Goal: Obtain resource: Obtain resource

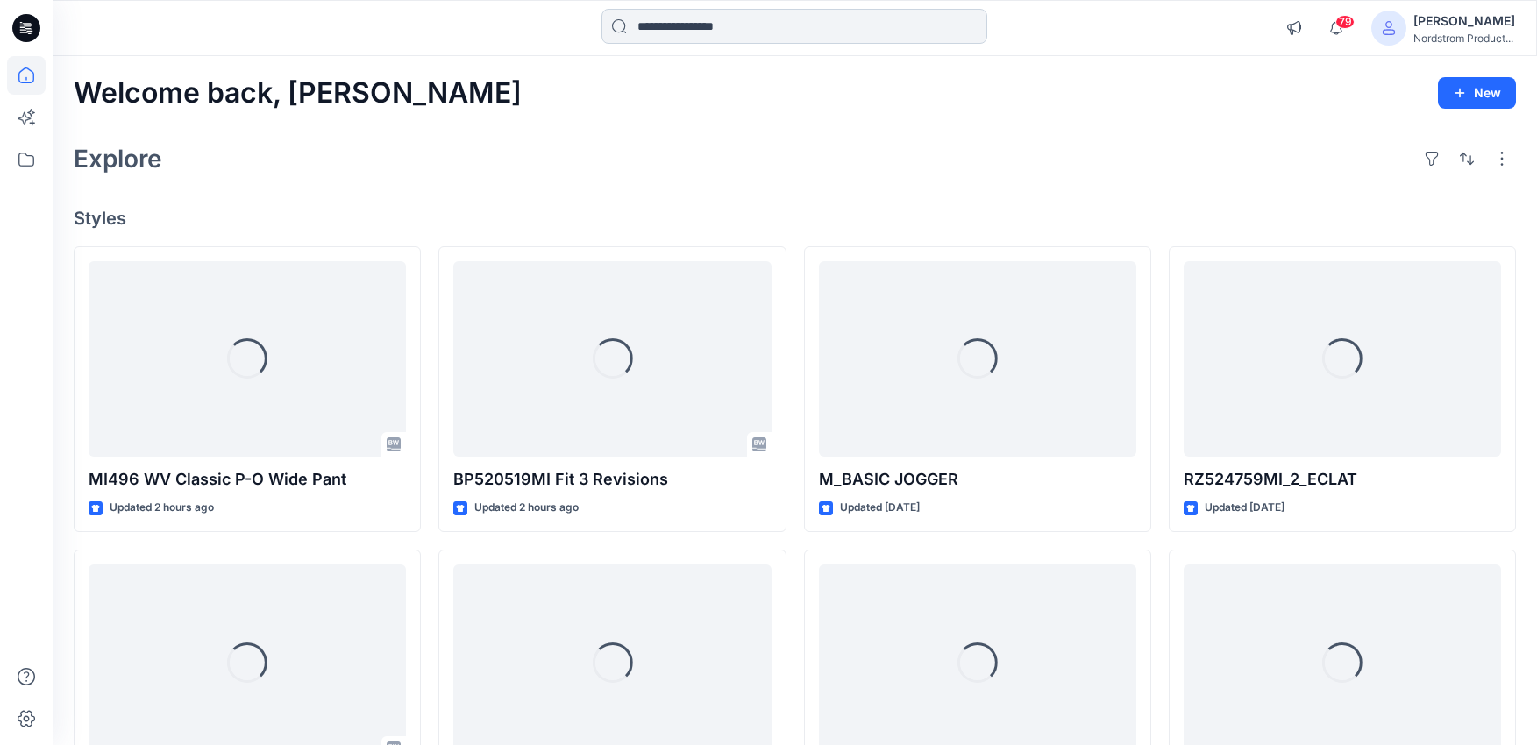
click at [666, 33] on input at bounding box center [794, 26] width 386 height 35
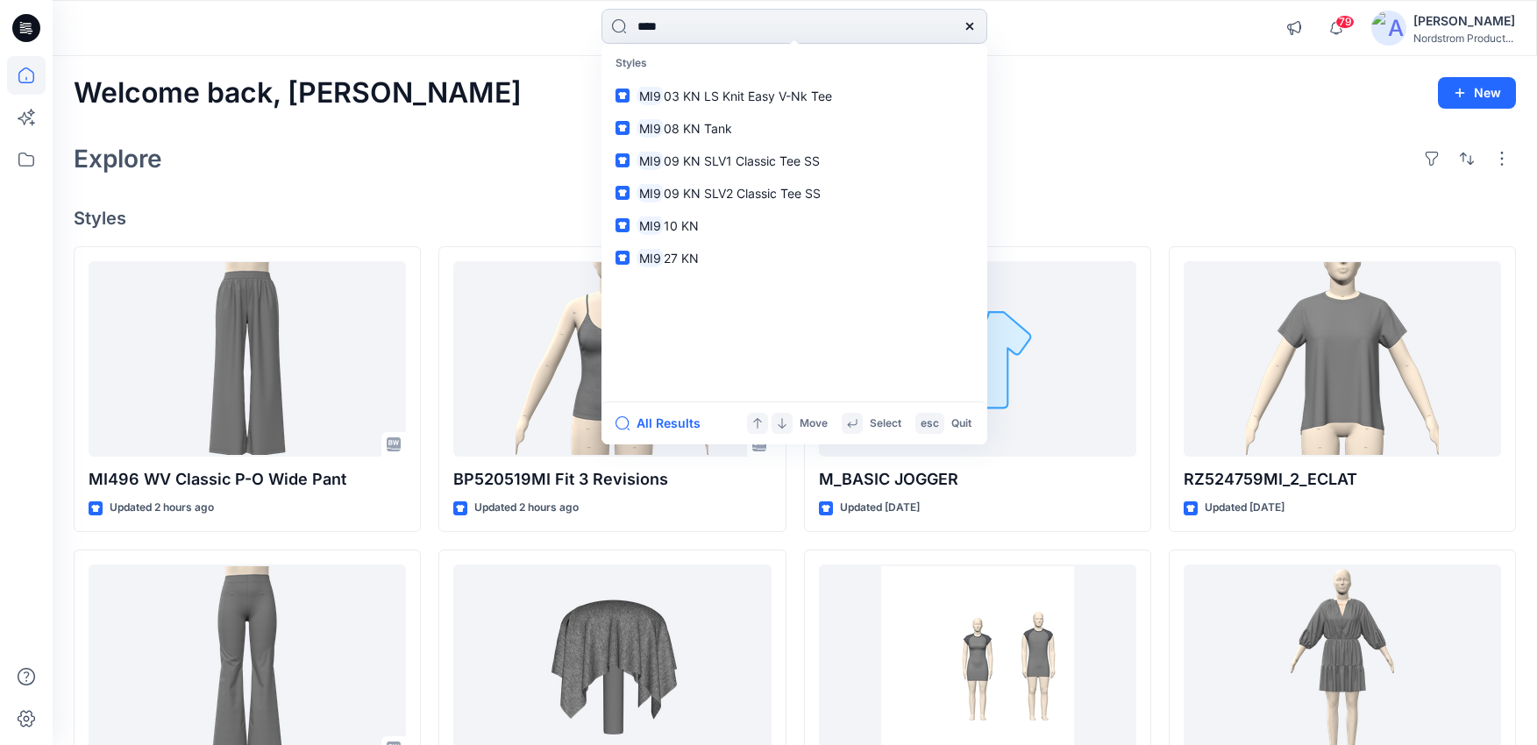
type input "*****"
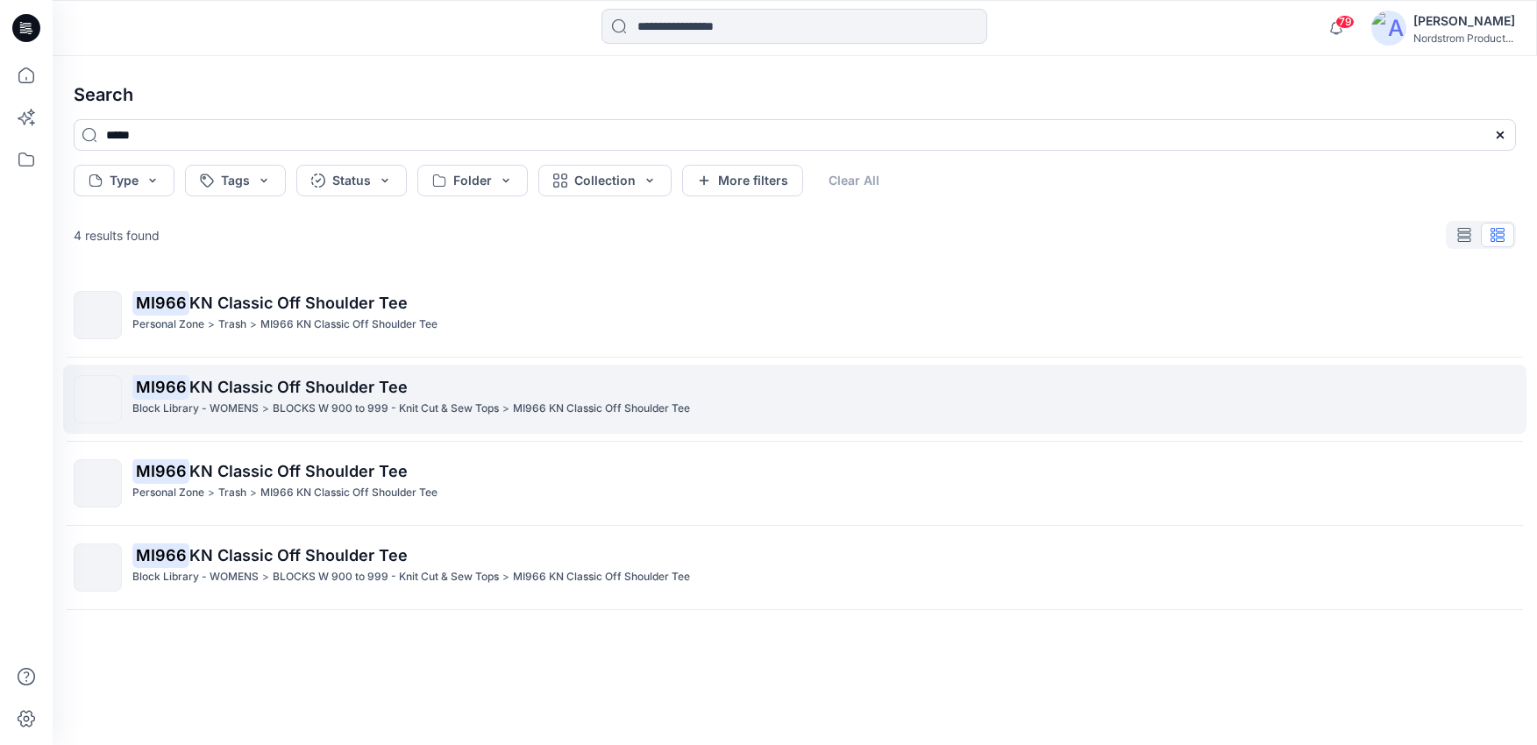
click at [466, 391] on p "MI966 KN Classic Off Shoulder Tee" at bounding box center [823, 387] width 1383 height 25
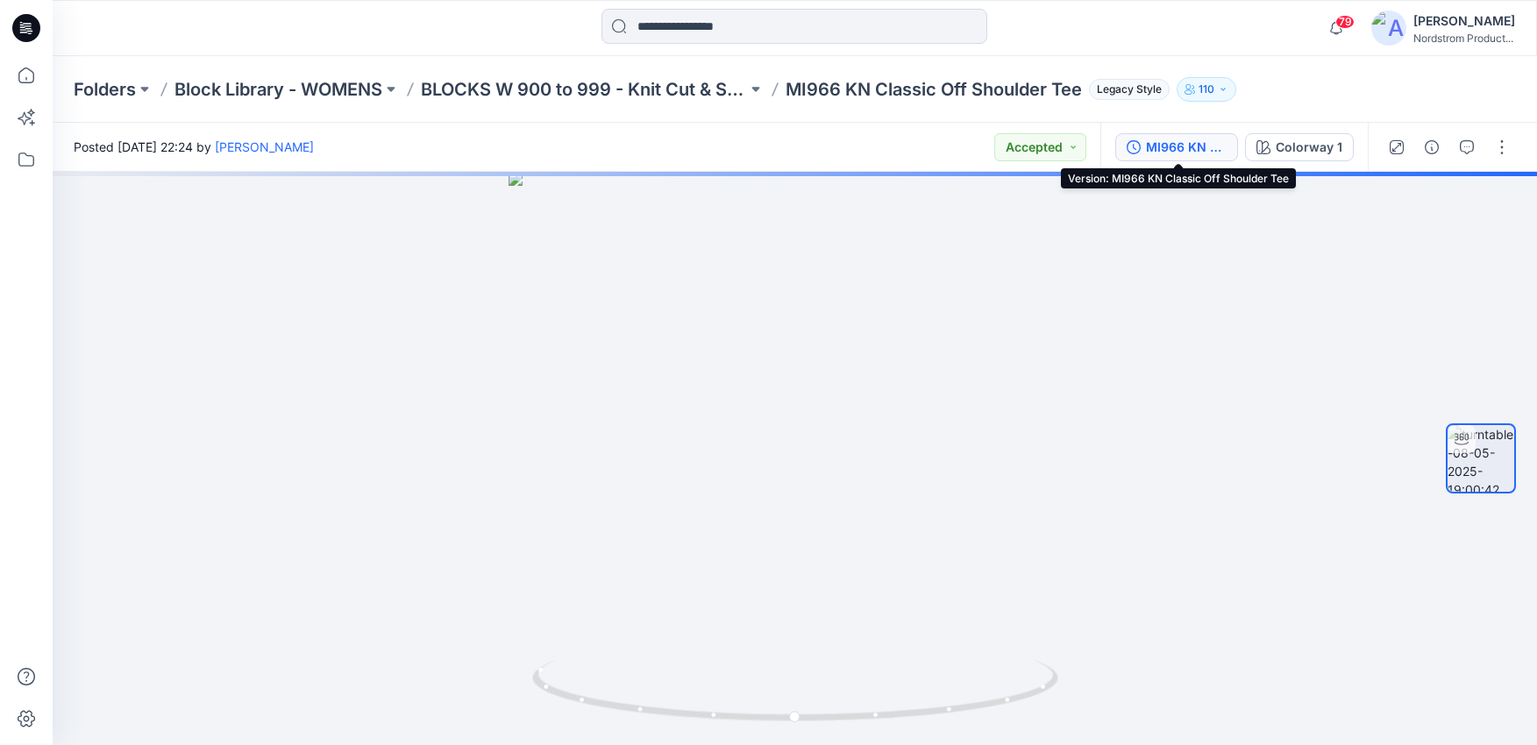
click at [1221, 150] on div "MI966 KN Classic Off Shoulder Tee" at bounding box center [1186, 147] width 81 height 19
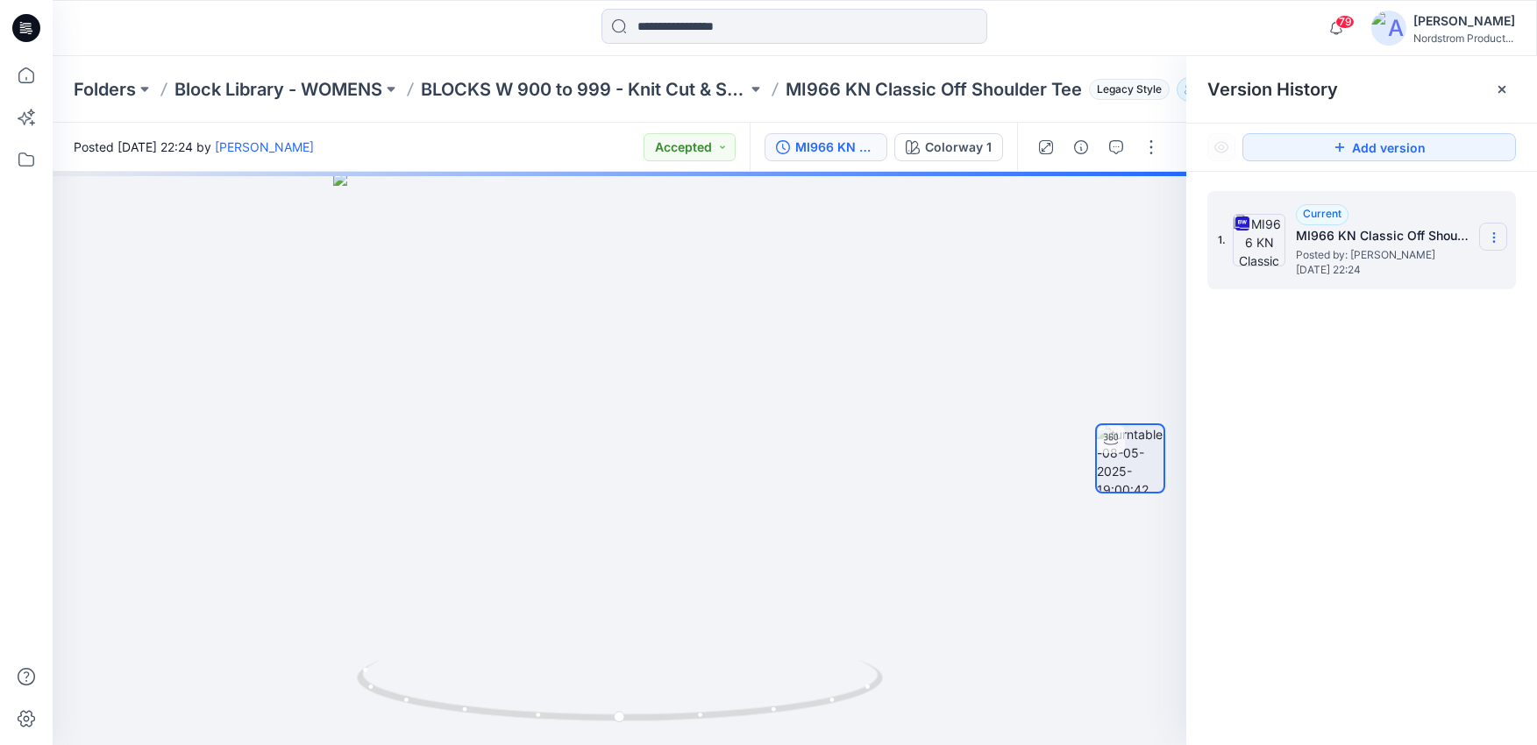
click at [1499, 232] on icon at bounding box center [1494, 238] width 14 height 14
click at [1393, 274] on span "Download Source BW File" at bounding box center [1405, 271] width 146 height 21
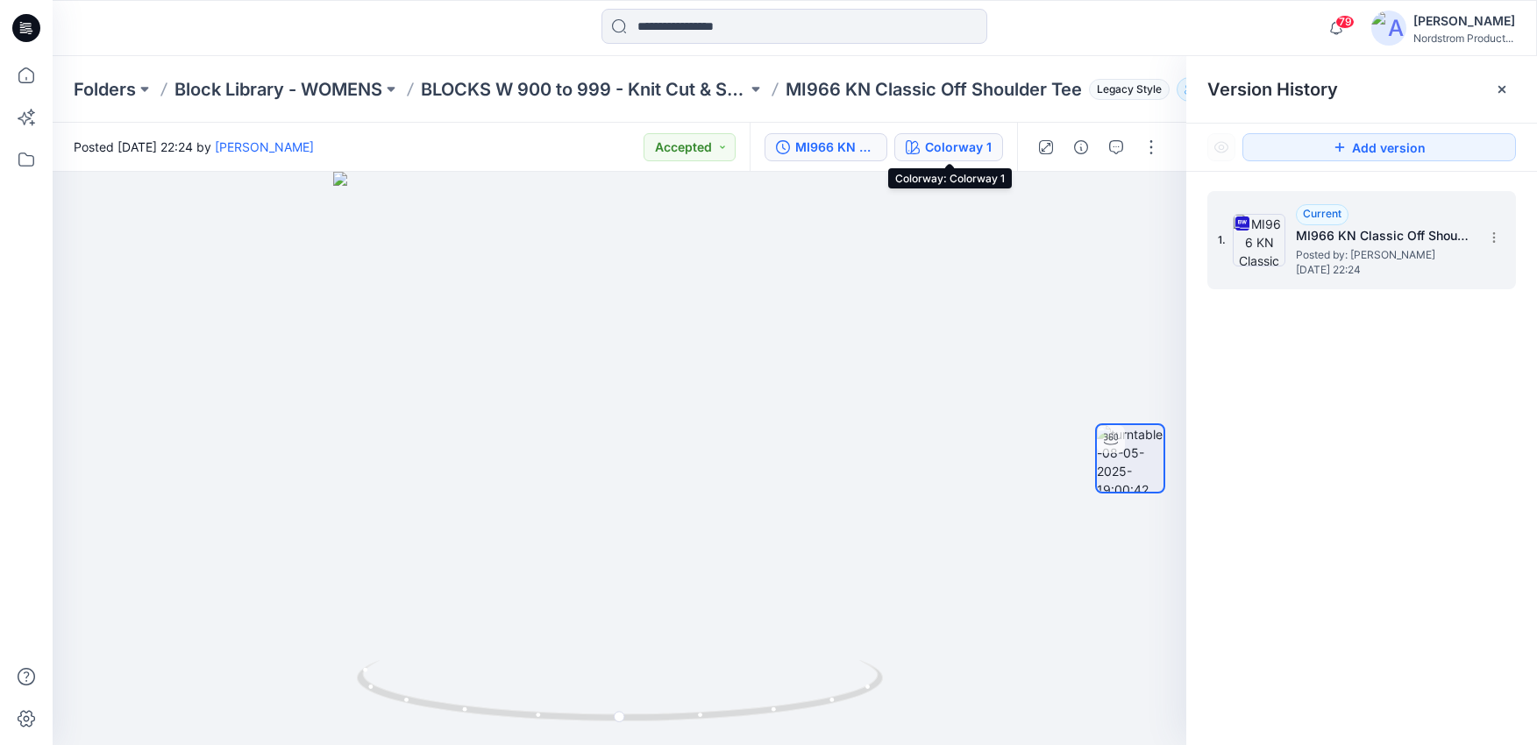
click at [927, 151] on div "Colorway 1" at bounding box center [958, 147] width 67 height 19
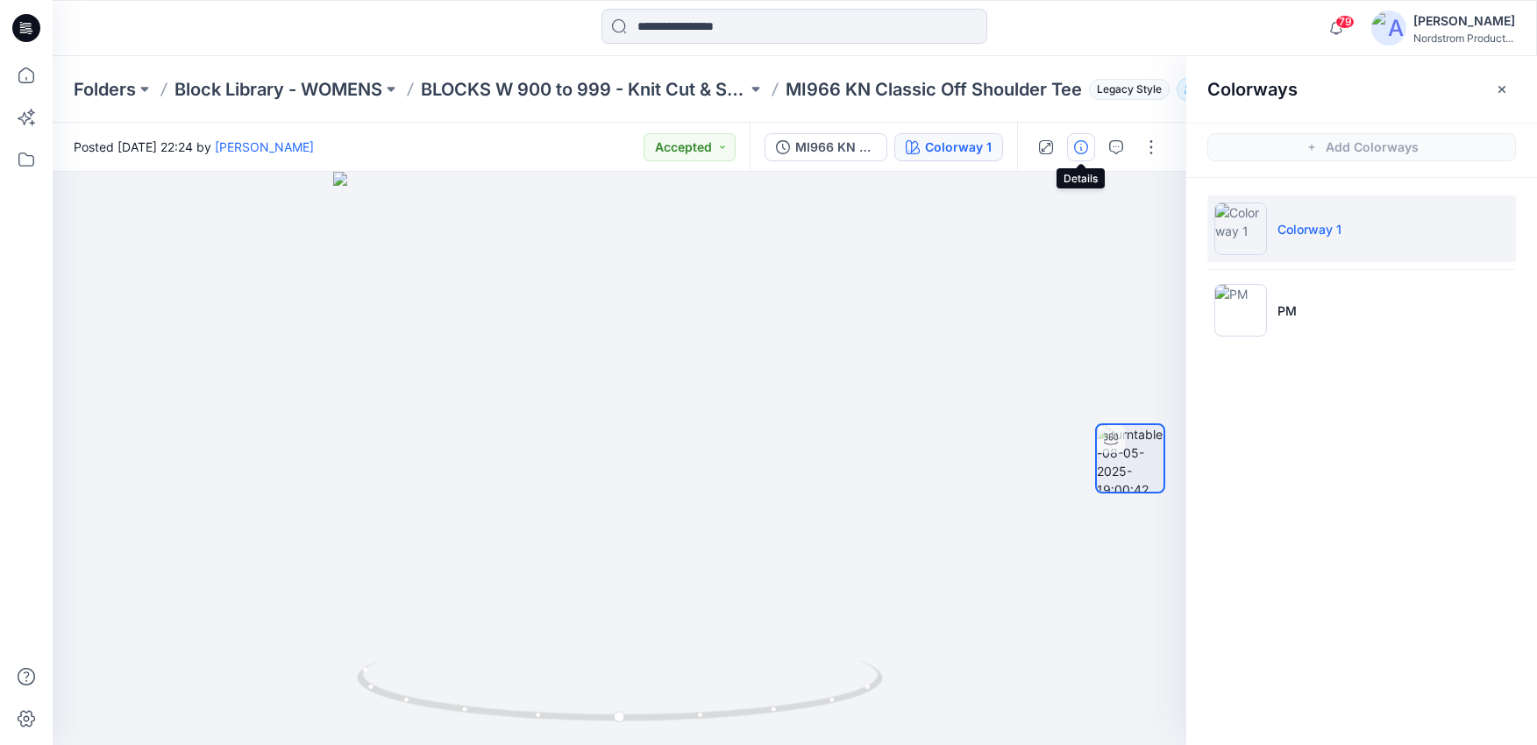
click at [1077, 146] on icon "button" at bounding box center [1081, 147] width 14 height 14
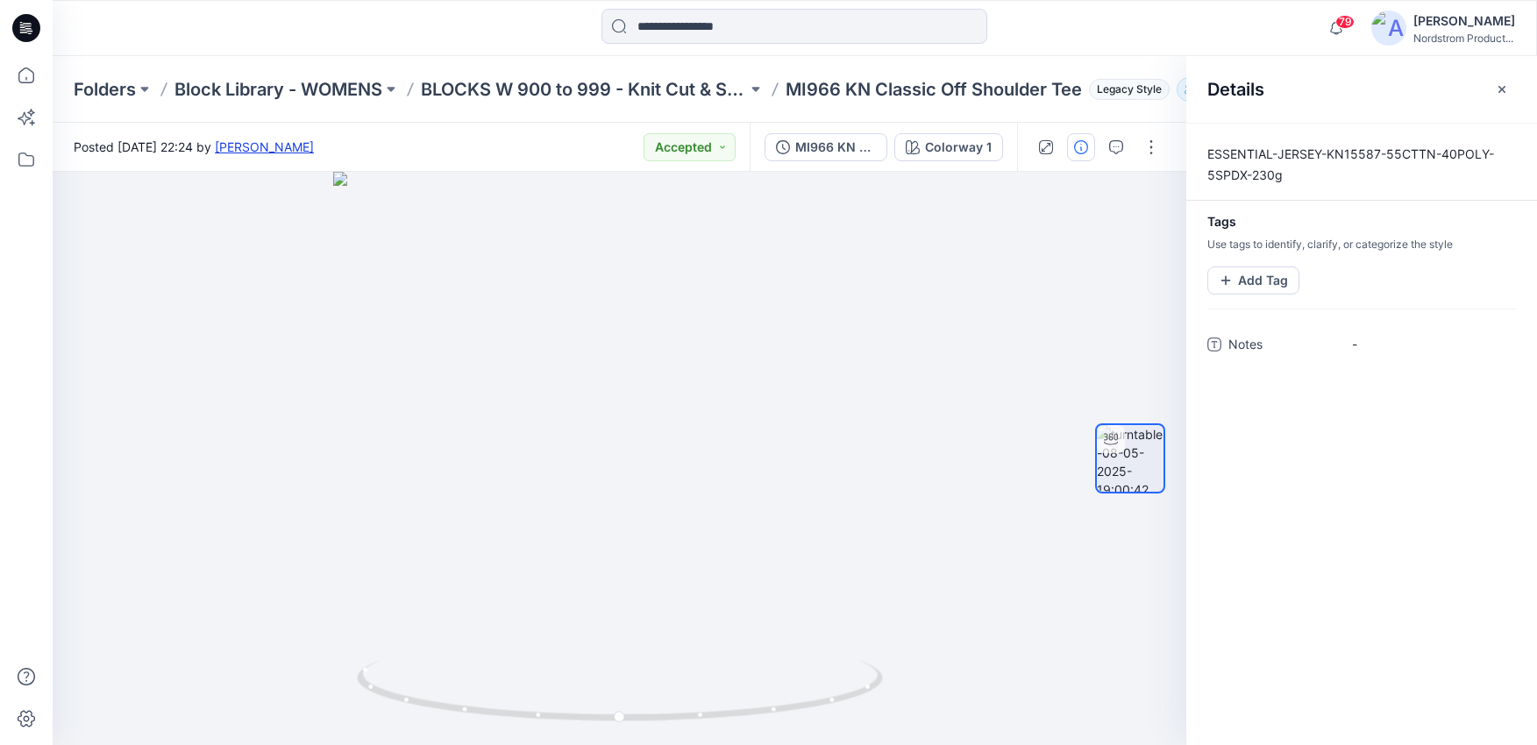
drag, startPoint x: 370, startPoint y: 48, endPoint x: 349, endPoint y: 149, distance: 103.0
click at [370, 48] on div "79 Notifications Your style MI496 WV Classic P-O Wide Pant has been updated wit…" at bounding box center [795, 28] width 1484 height 56
click at [691, 25] on input at bounding box center [794, 26] width 386 height 35
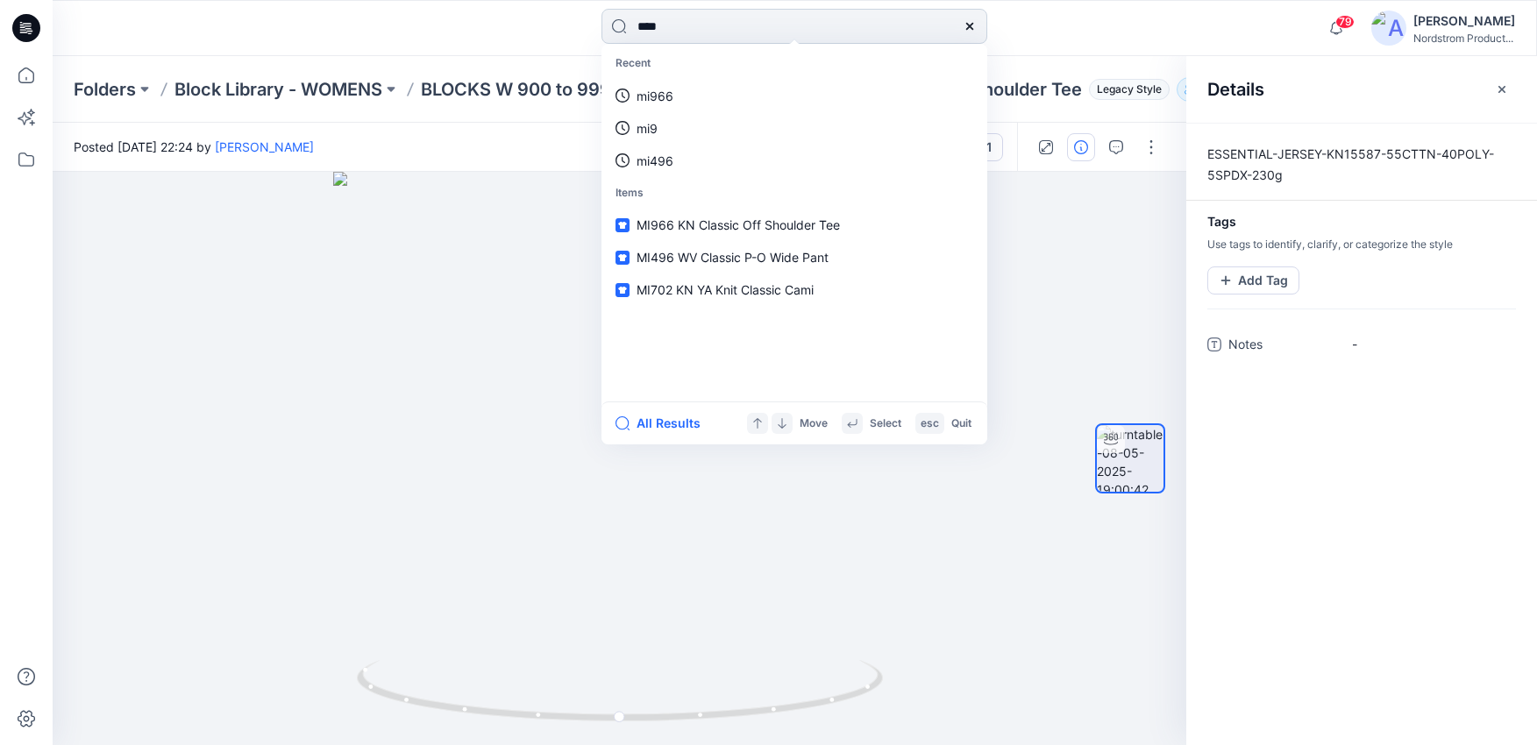
type input "*****"
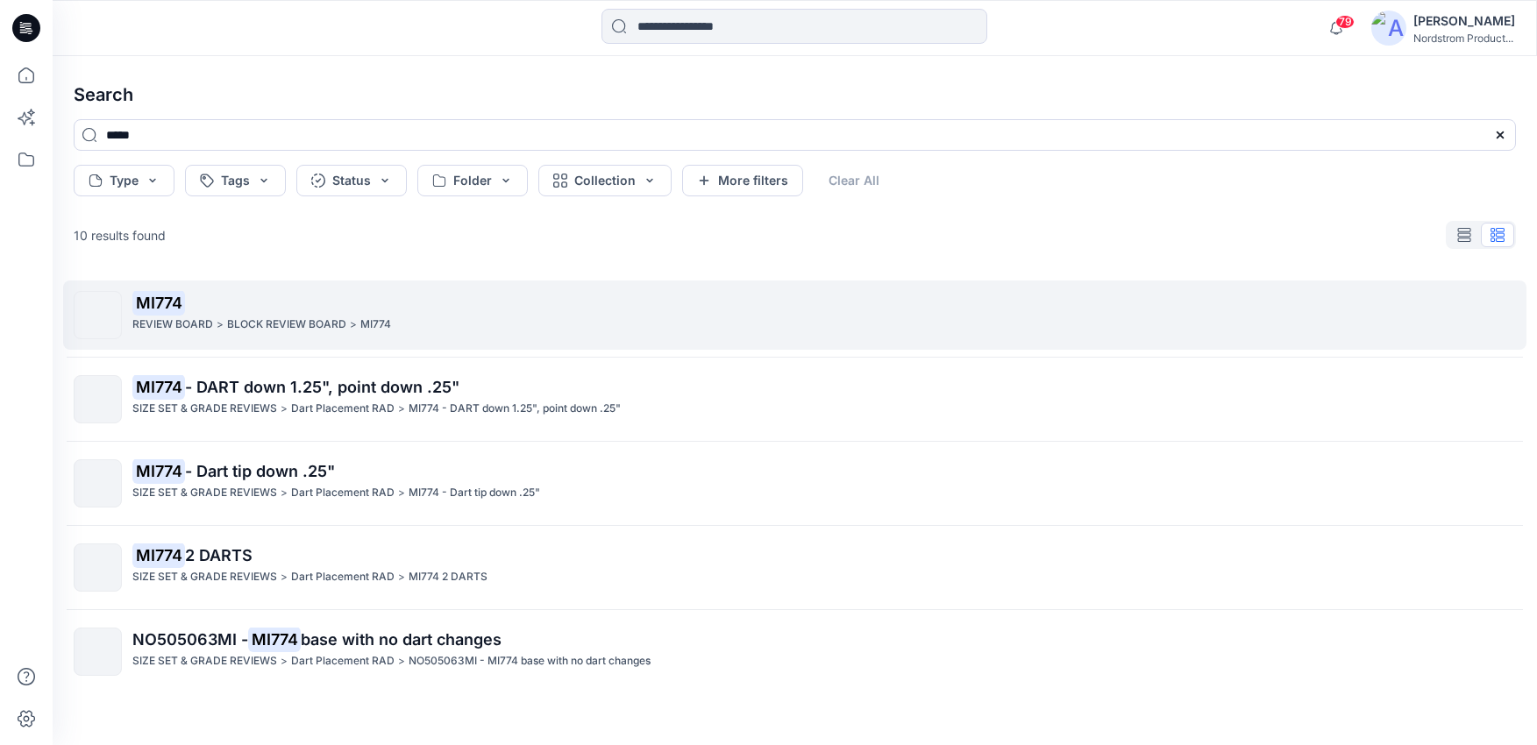
click at [499, 333] on div "MI774 REVIEW BOARD > BLOCK REVIEW BOARD > MI774" at bounding box center [823, 315] width 1383 height 48
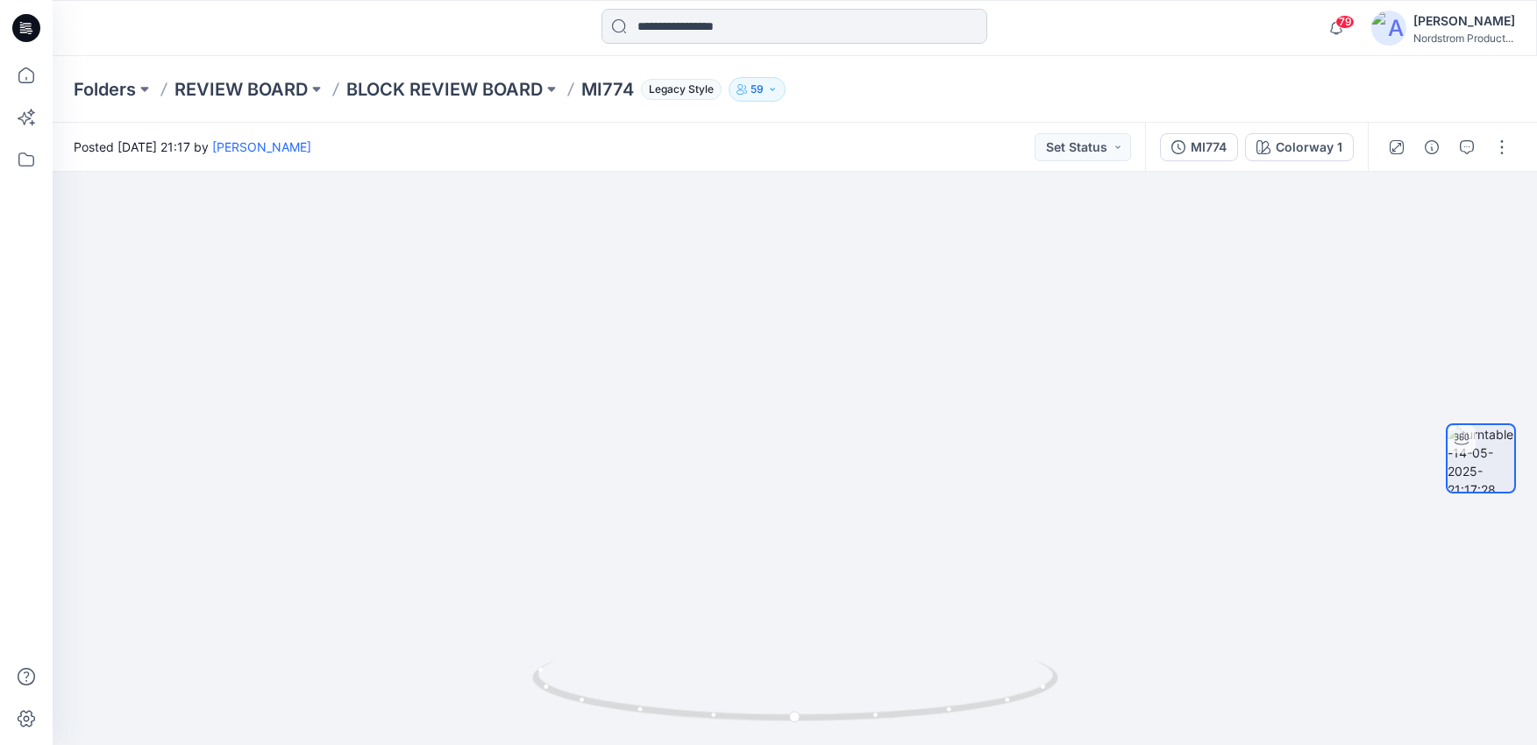
click at [661, 25] on input at bounding box center [794, 26] width 386 height 35
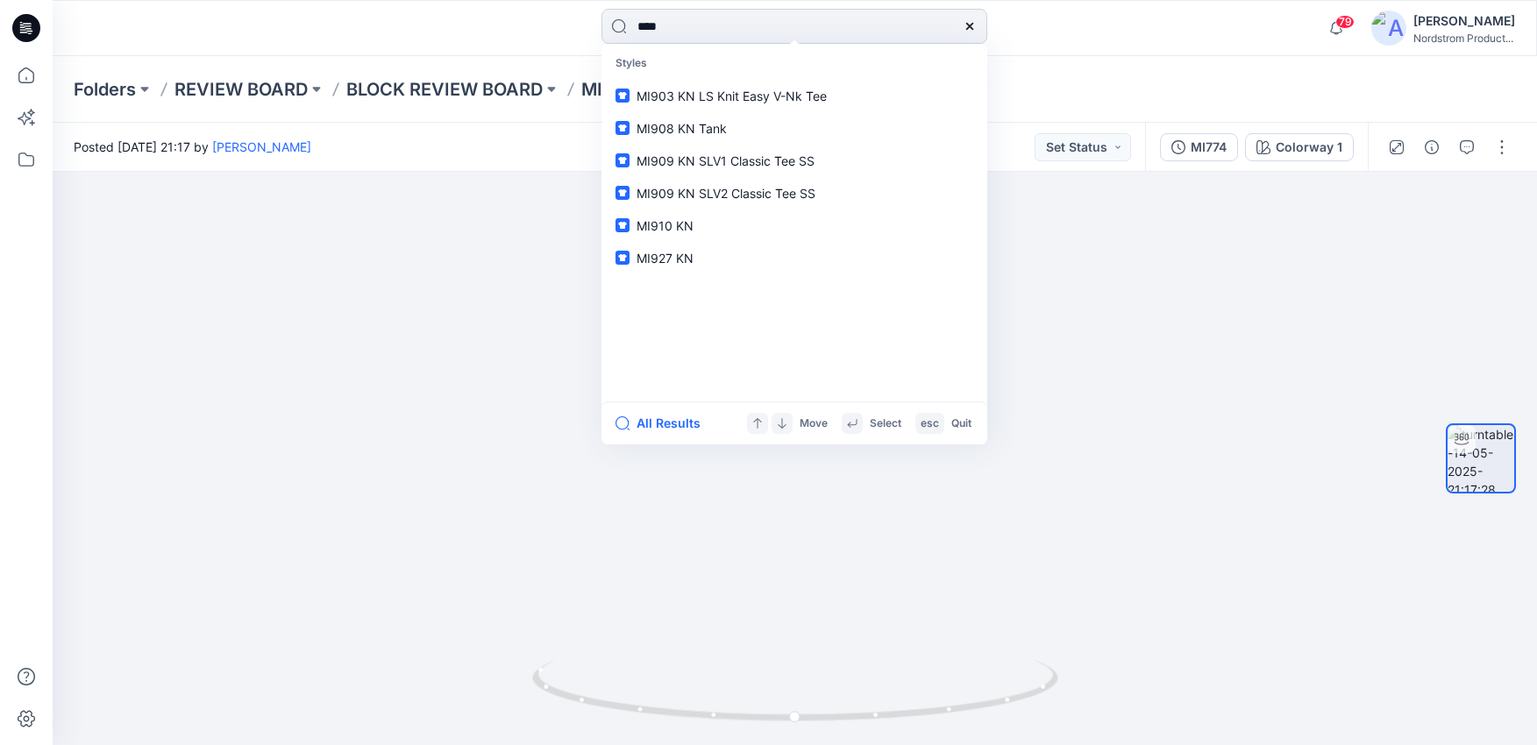
type input "*****"
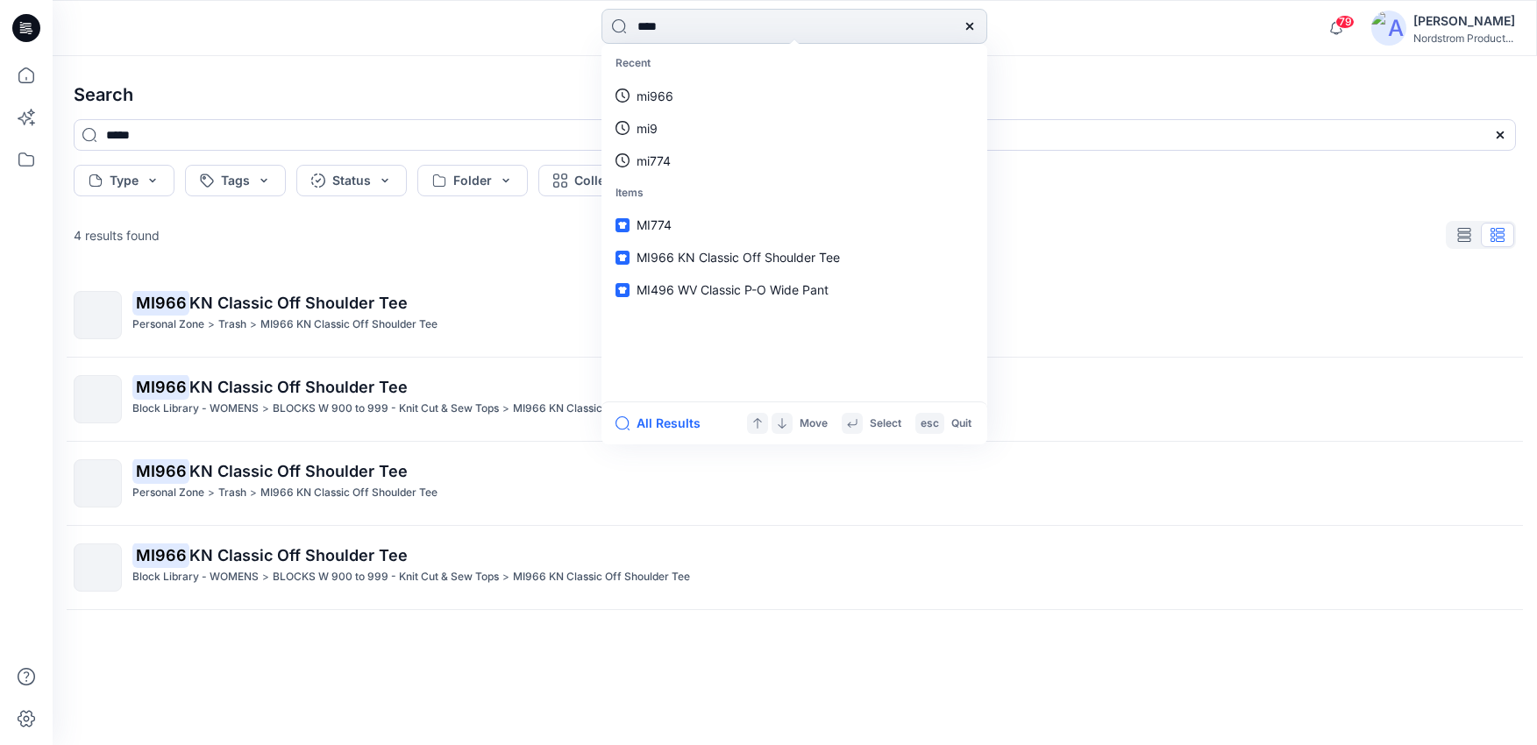
type input "*****"
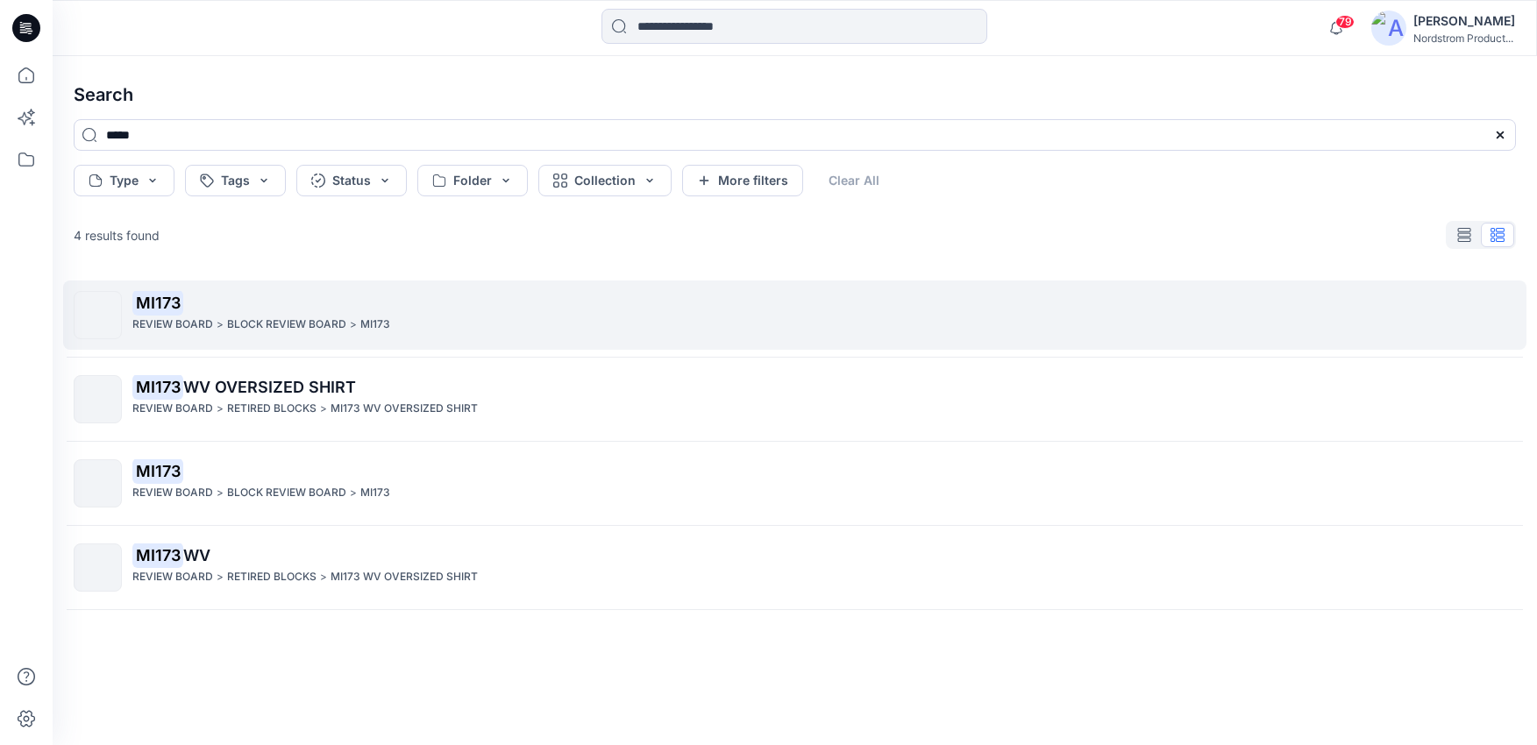
click at [335, 293] on p "MI173" at bounding box center [823, 303] width 1383 height 25
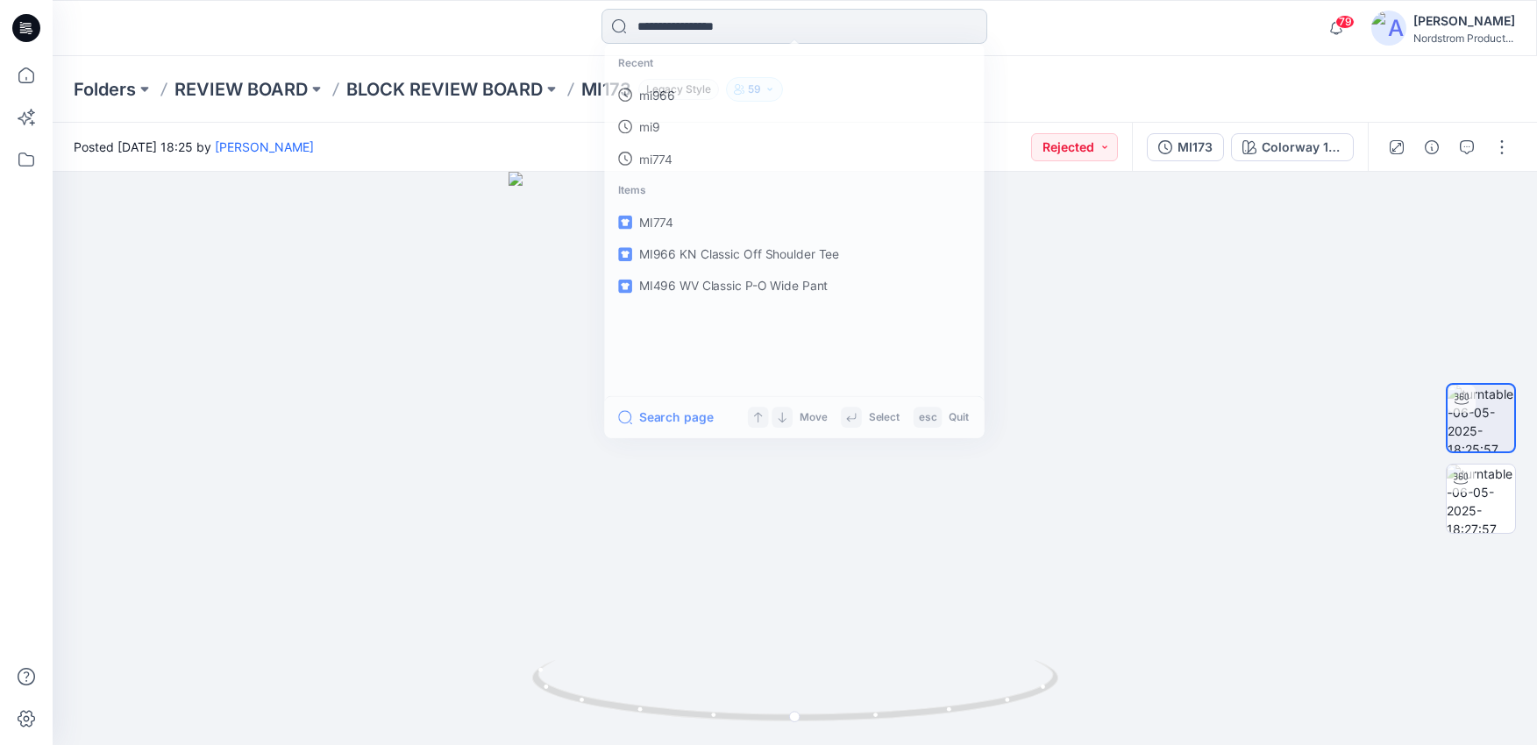
click at [666, 32] on input at bounding box center [794, 26] width 386 height 35
type input "*****"
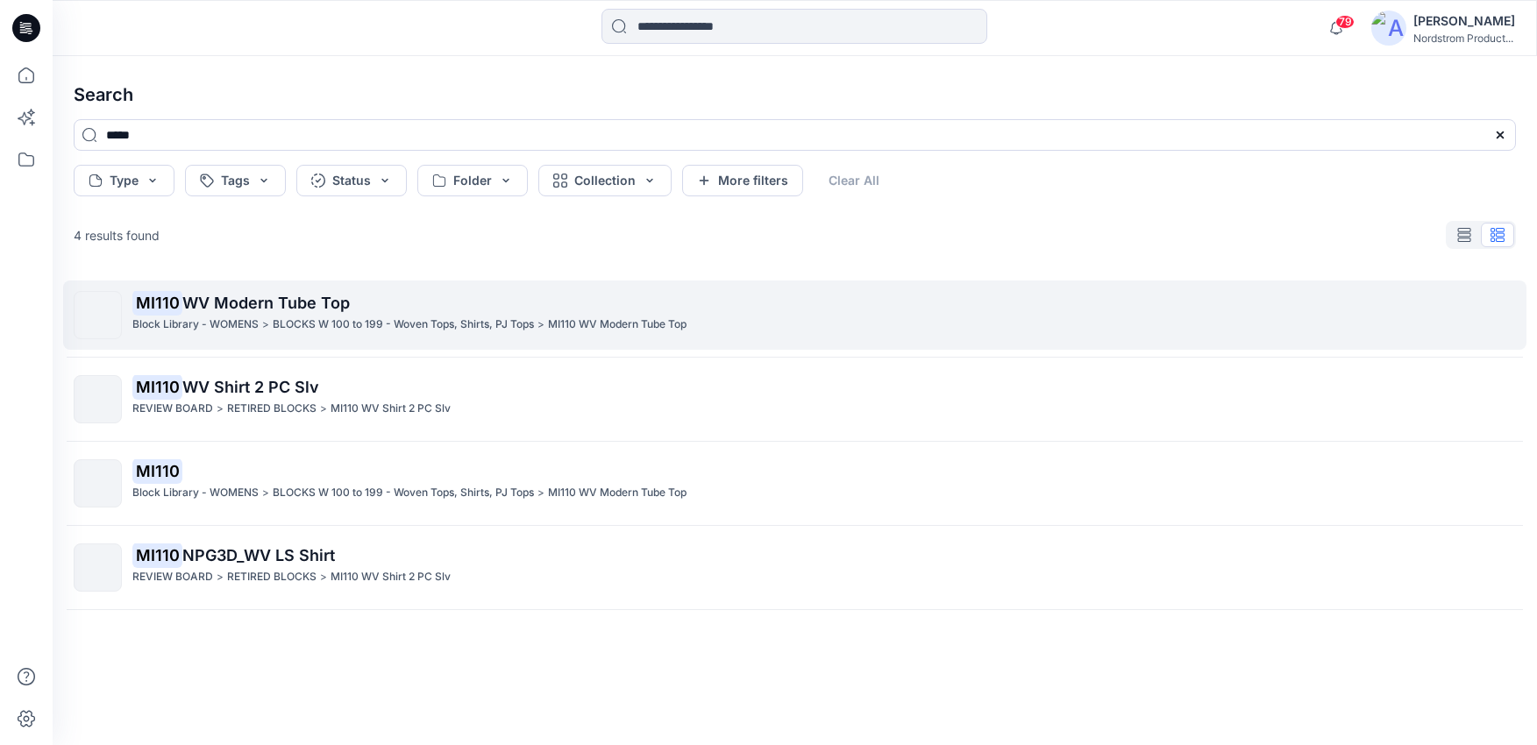
click at [388, 302] on p "MI110 WV Modern Tube Top" at bounding box center [823, 303] width 1383 height 25
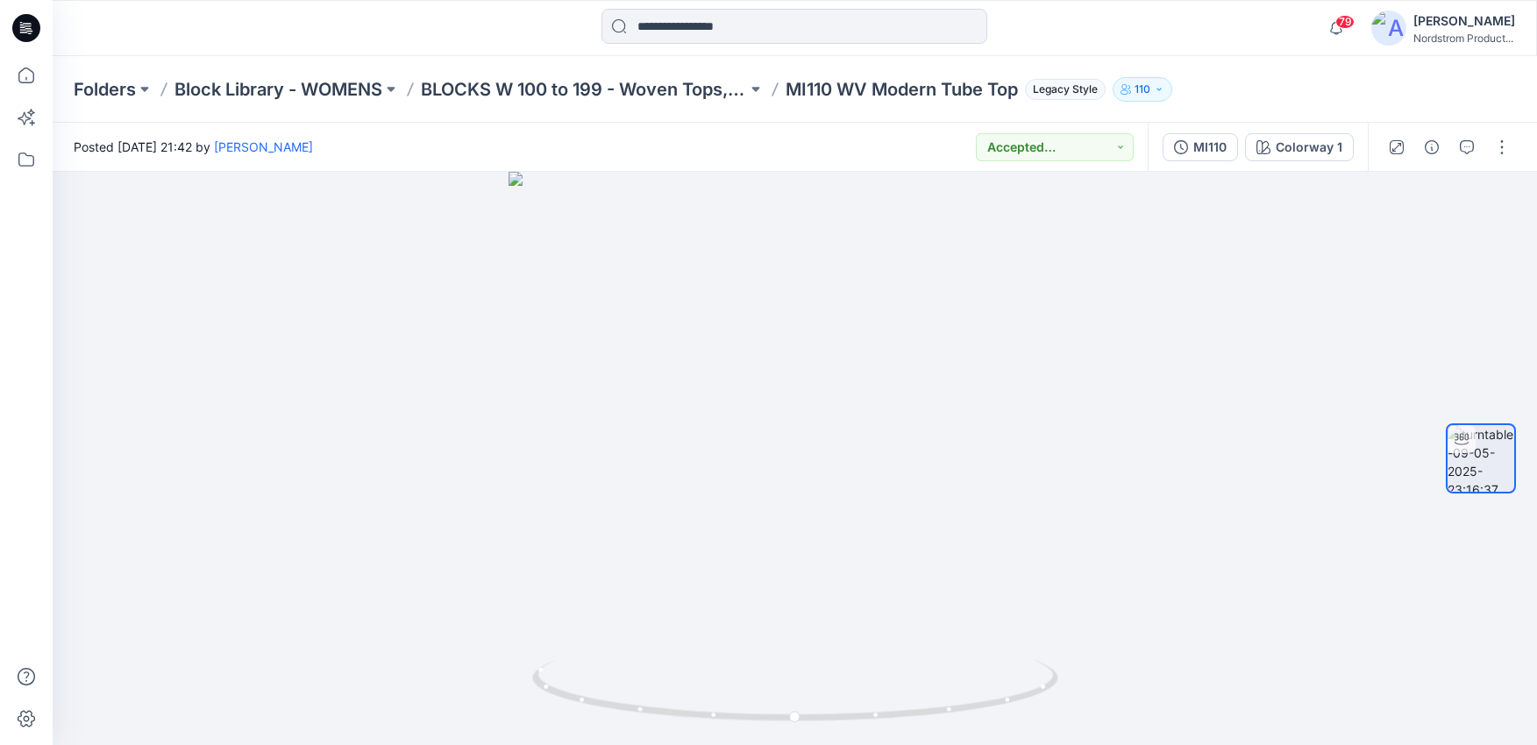
click at [1191, 167] on div "MI110 Colorway 1" at bounding box center [1258, 147] width 220 height 49
click at [1201, 146] on div "MI110" at bounding box center [1209, 147] width 33 height 19
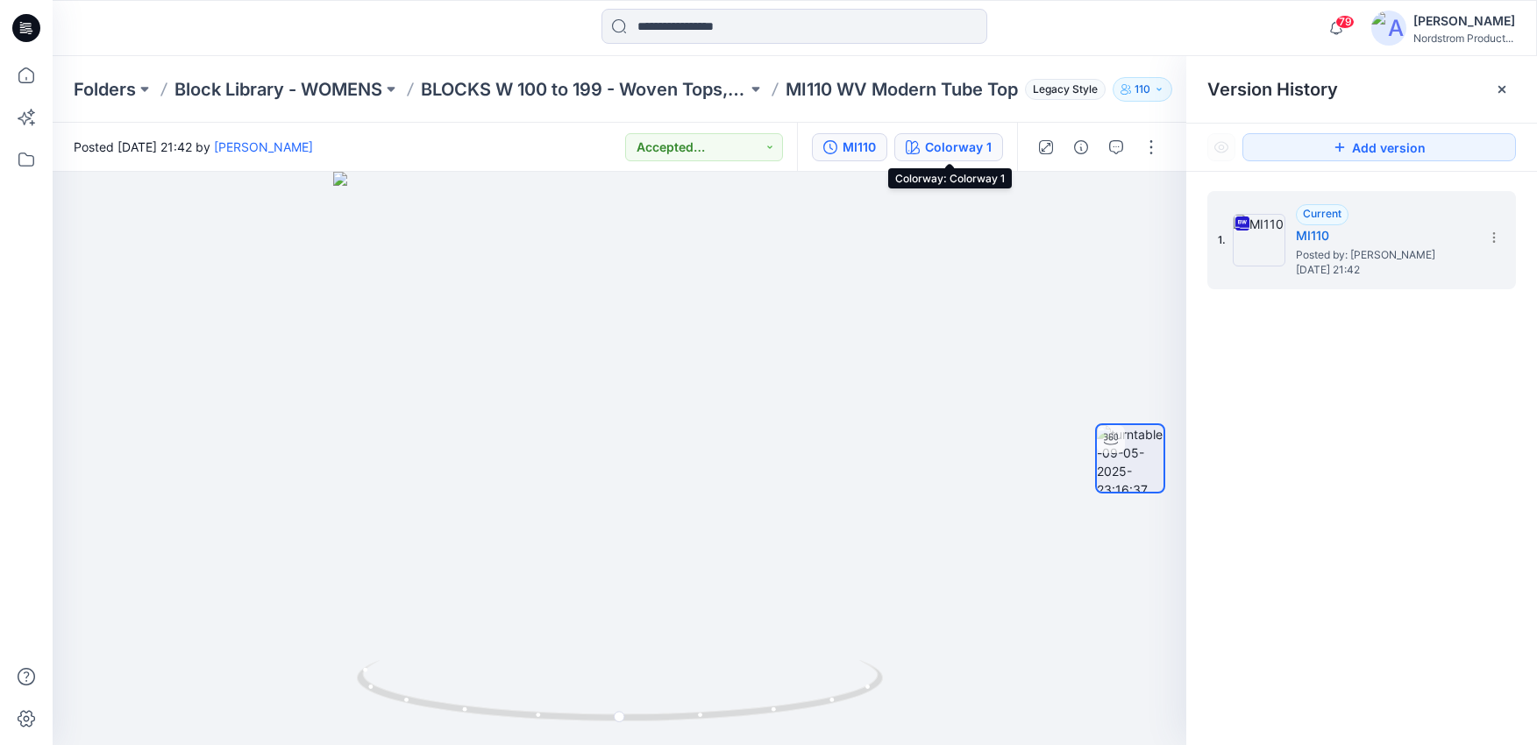
click at [958, 140] on div "Colorway 1" at bounding box center [958, 147] width 67 height 19
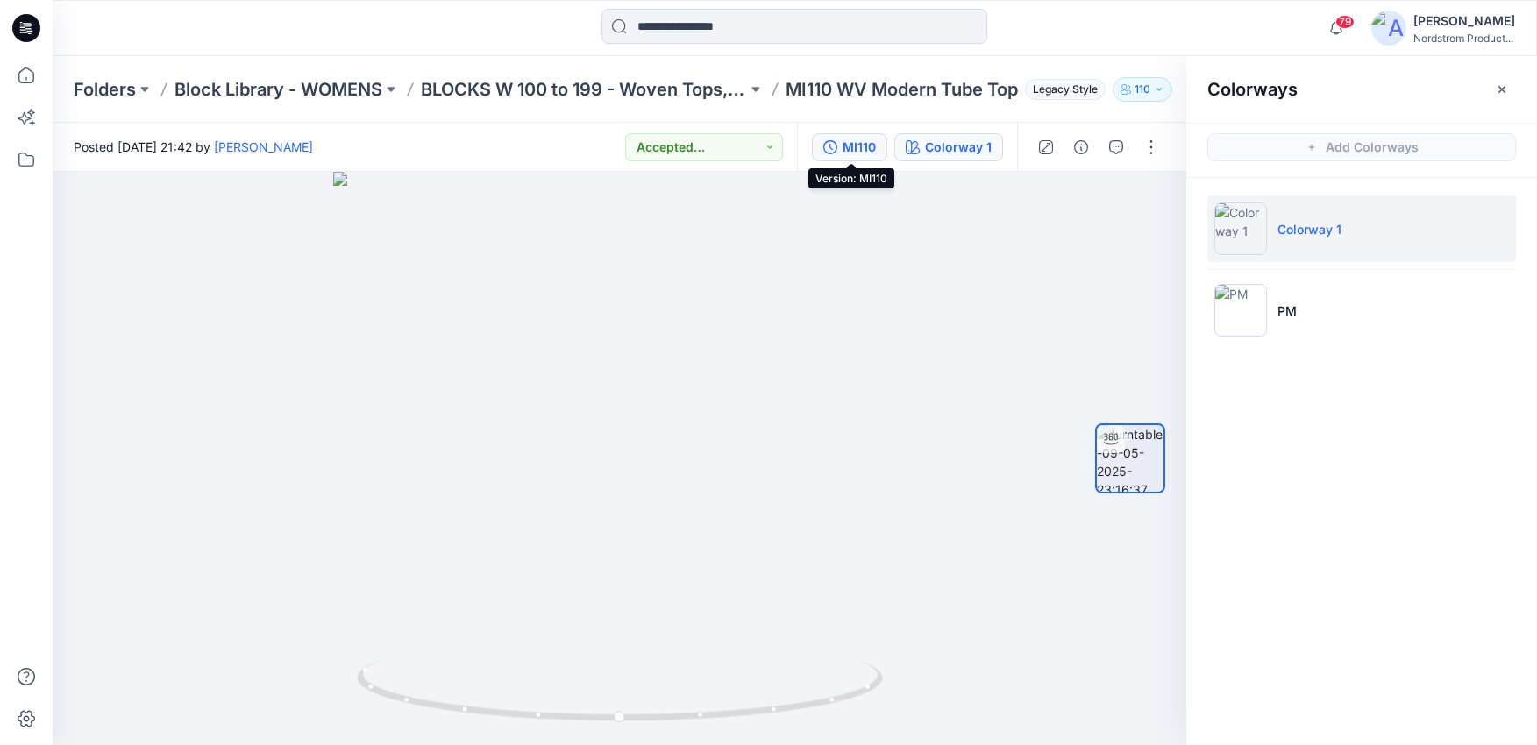
click at [851, 144] on div "MI110" at bounding box center [859, 147] width 33 height 19
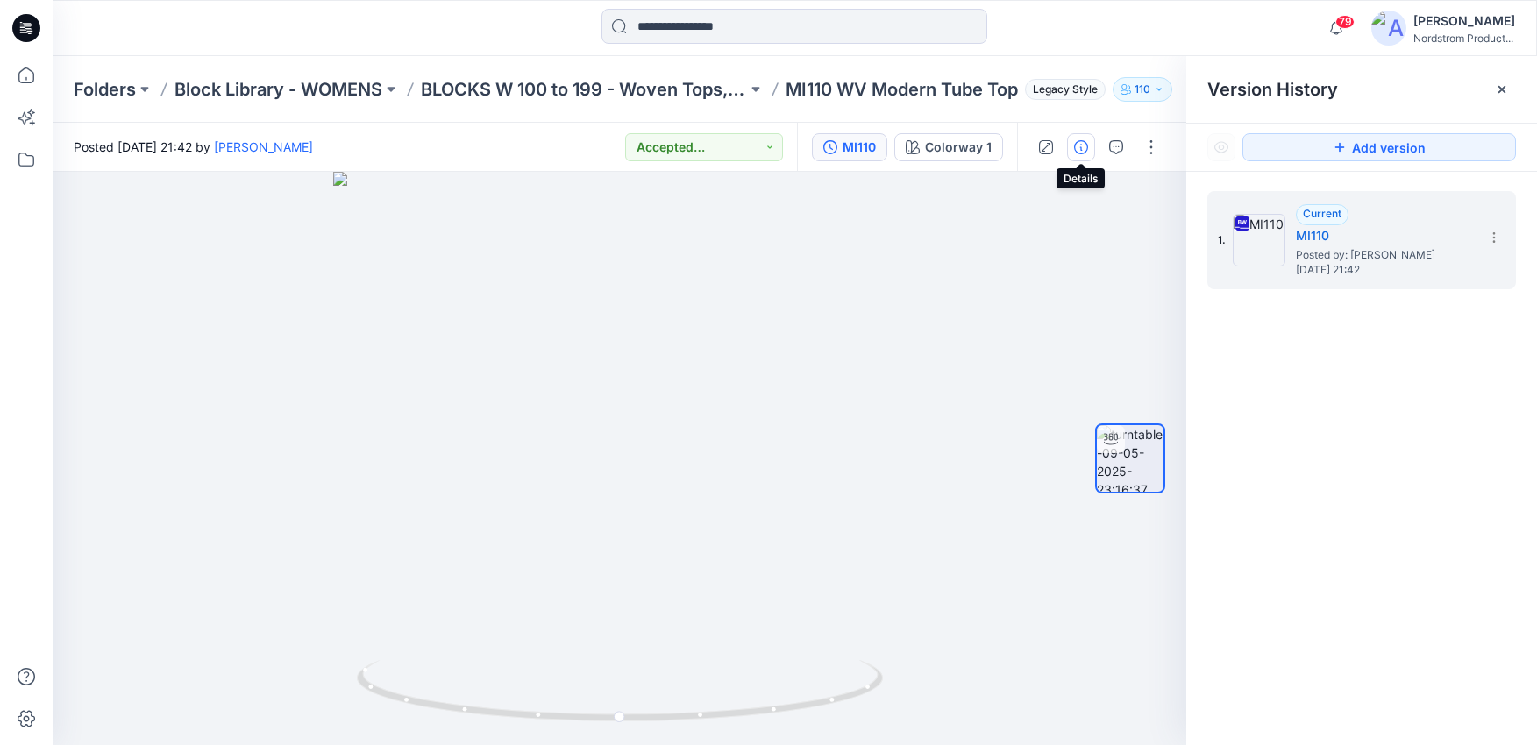
click at [1074, 146] on icon "button" at bounding box center [1081, 147] width 14 height 14
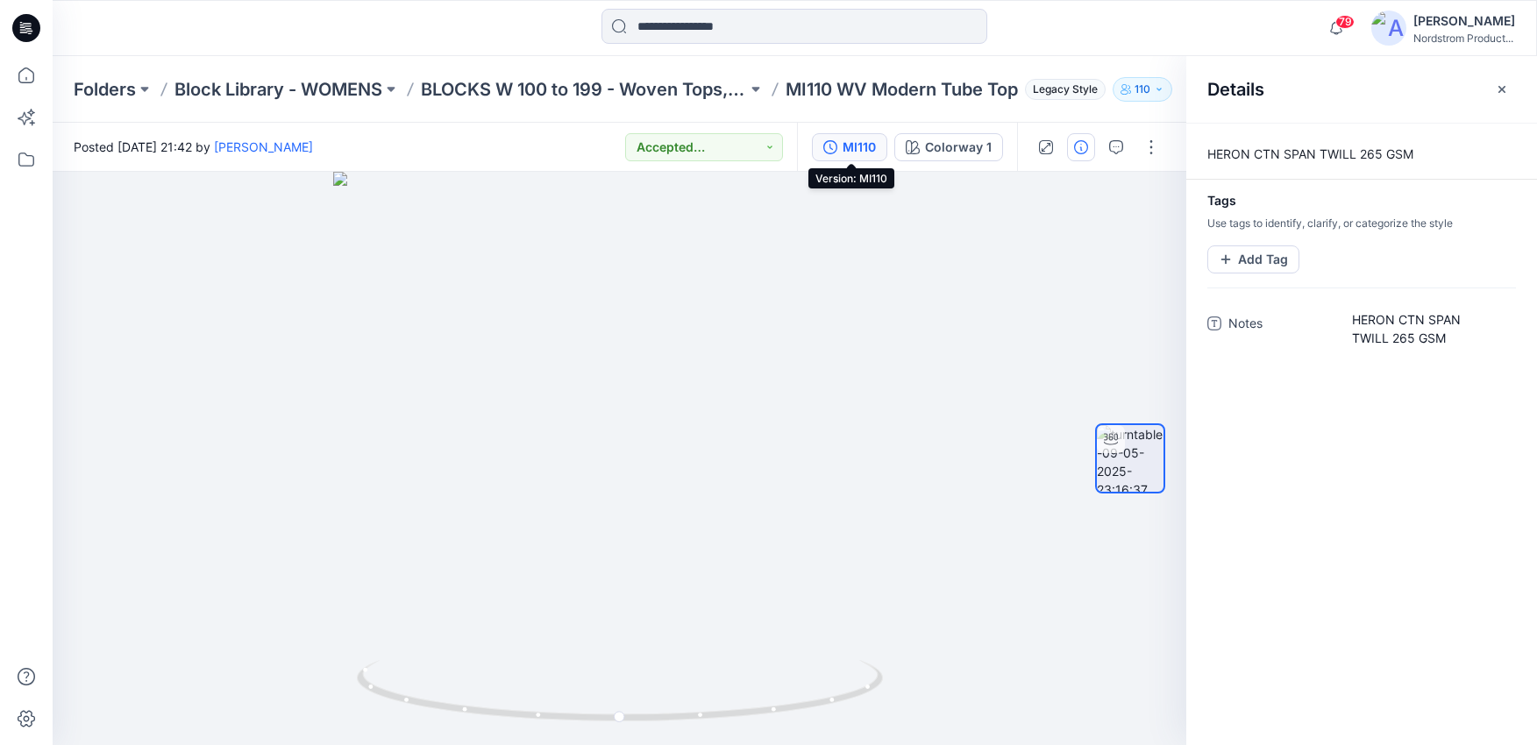
click at [868, 144] on div "MI110" at bounding box center [859, 147] width 33 height 19
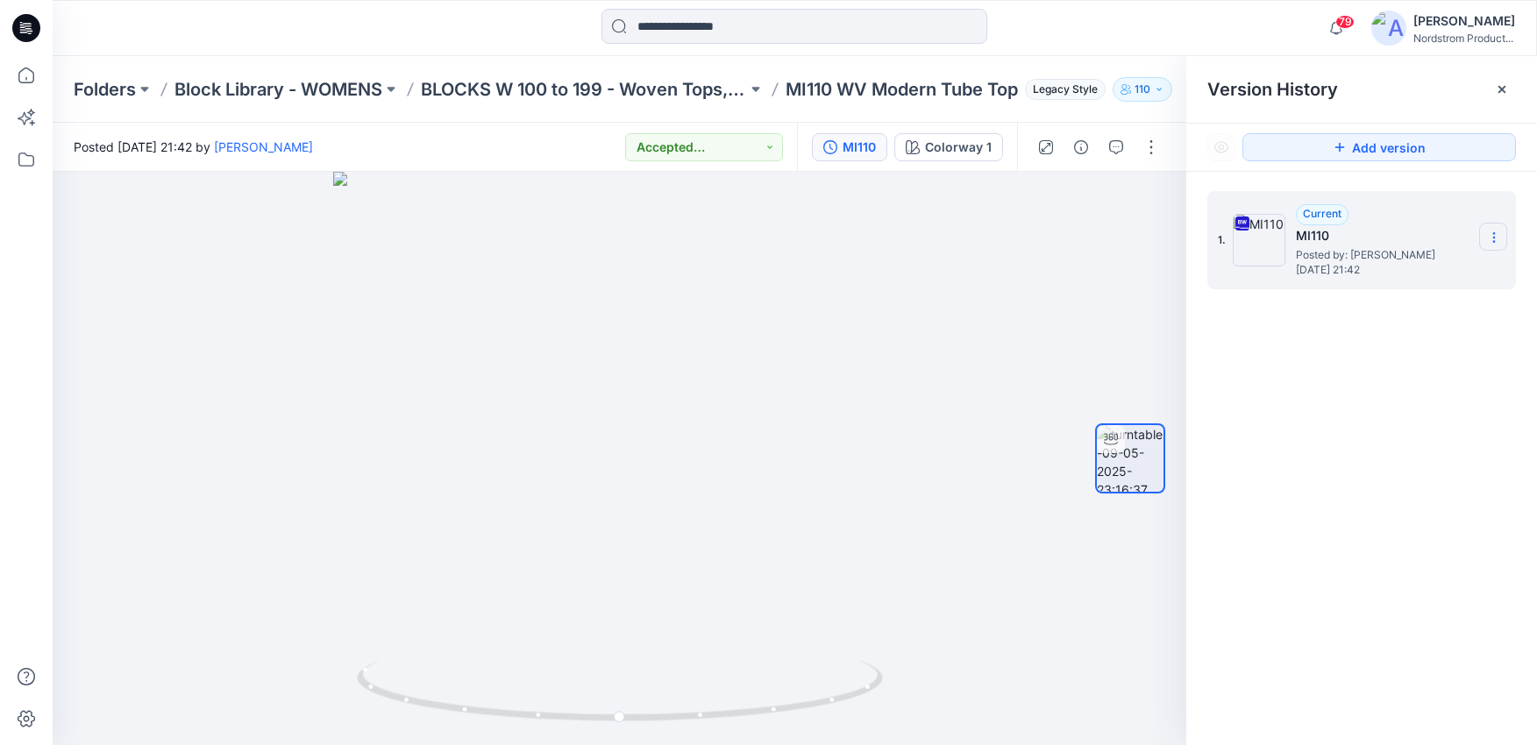
click at [1495, 232] on icon at bounding box center [1494, 238] width 14 height 14
click at [1403, 267] on span "Download Source BW File" at bounding box center [1405, 271] width 146 height 21
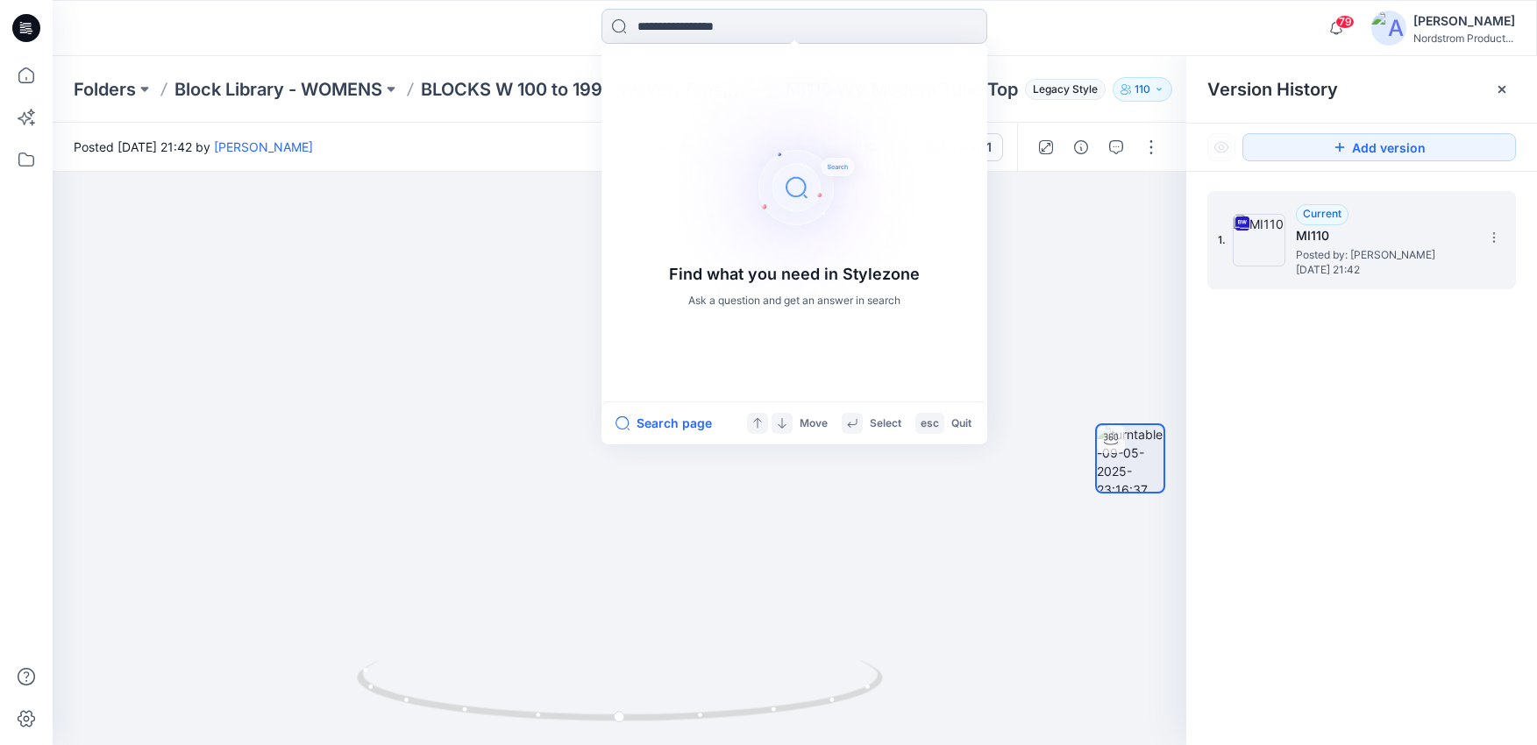
click at [712, 30] on input at bounding box center [794, 26] width 386 height 35
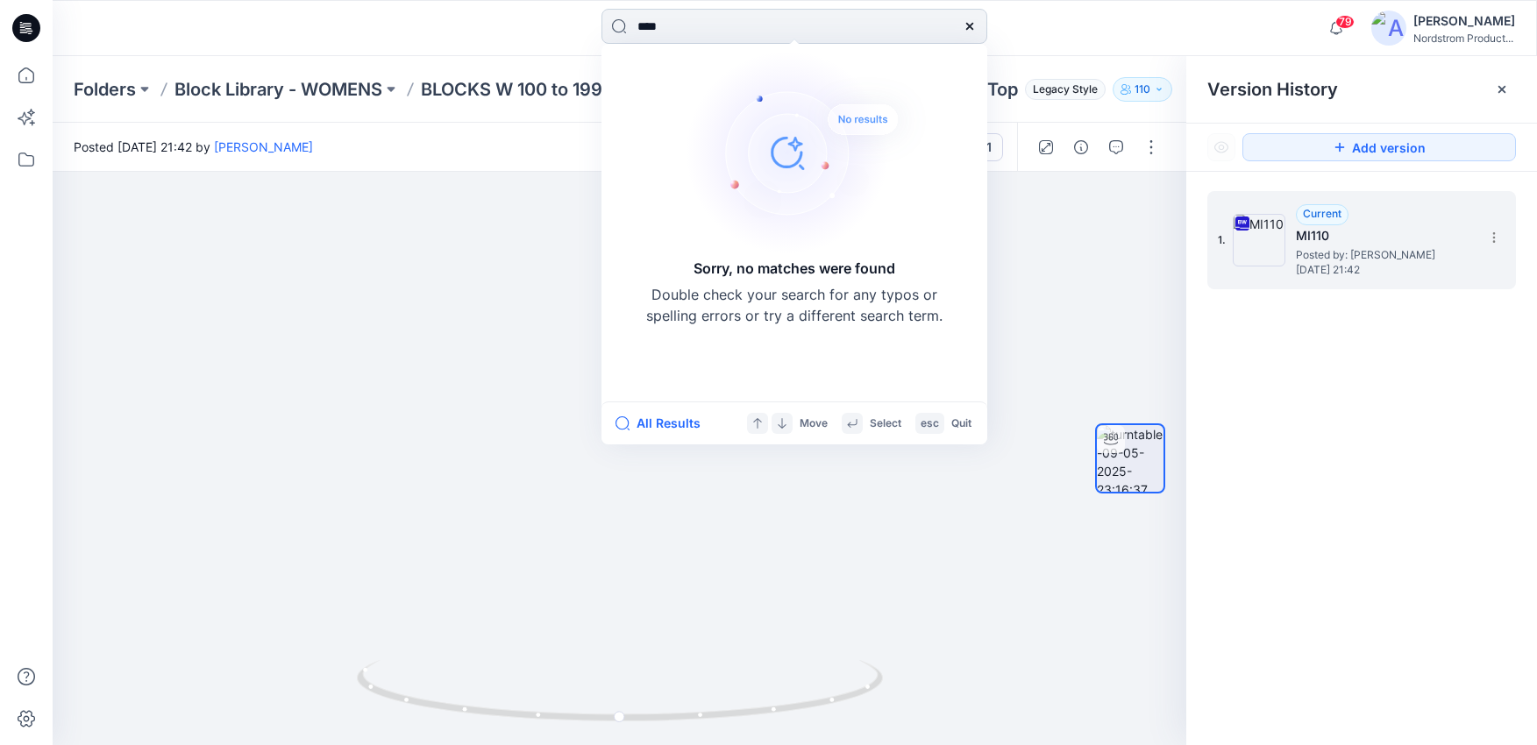
type input "*****"
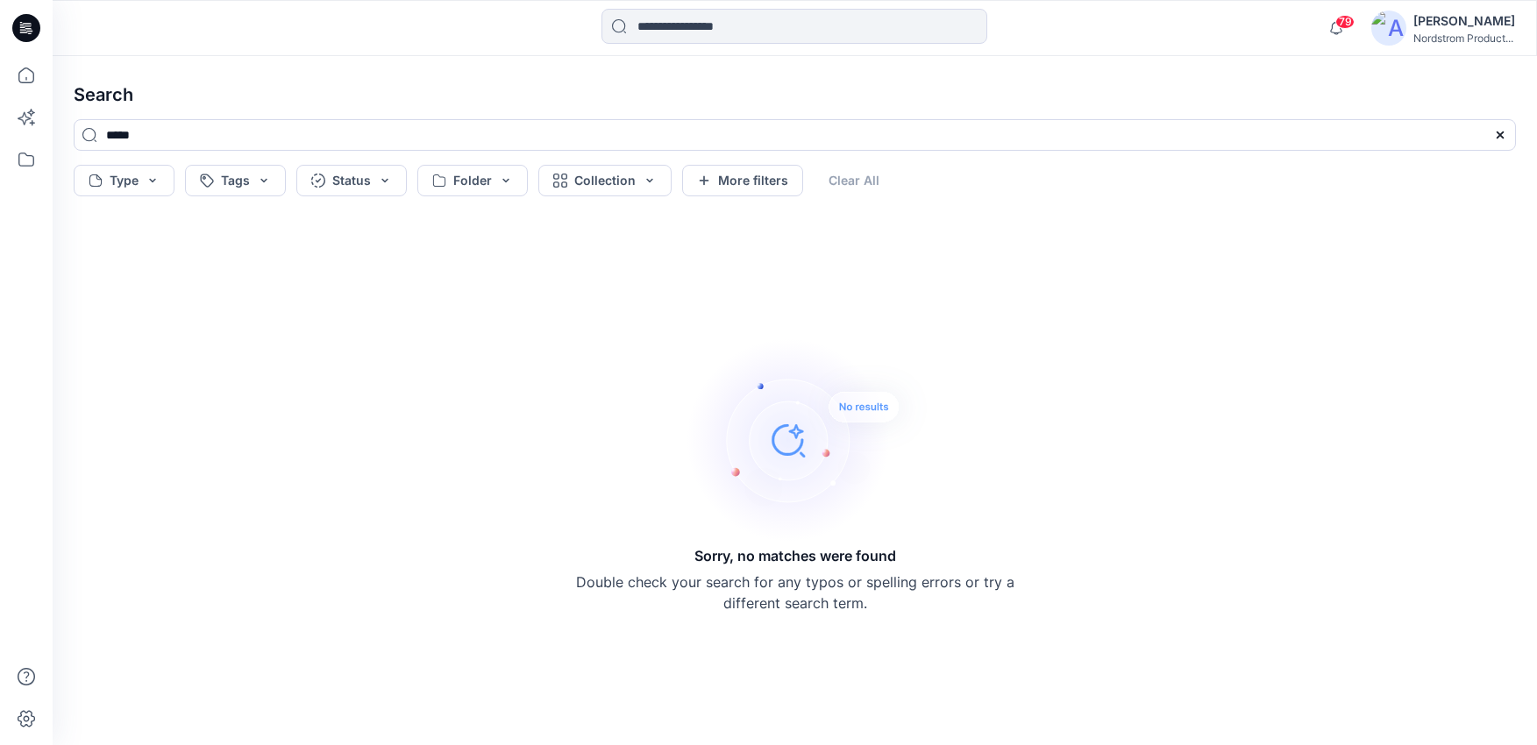
click at [26, 33] on icon at bounding box center [26, 28] width 28 height 28
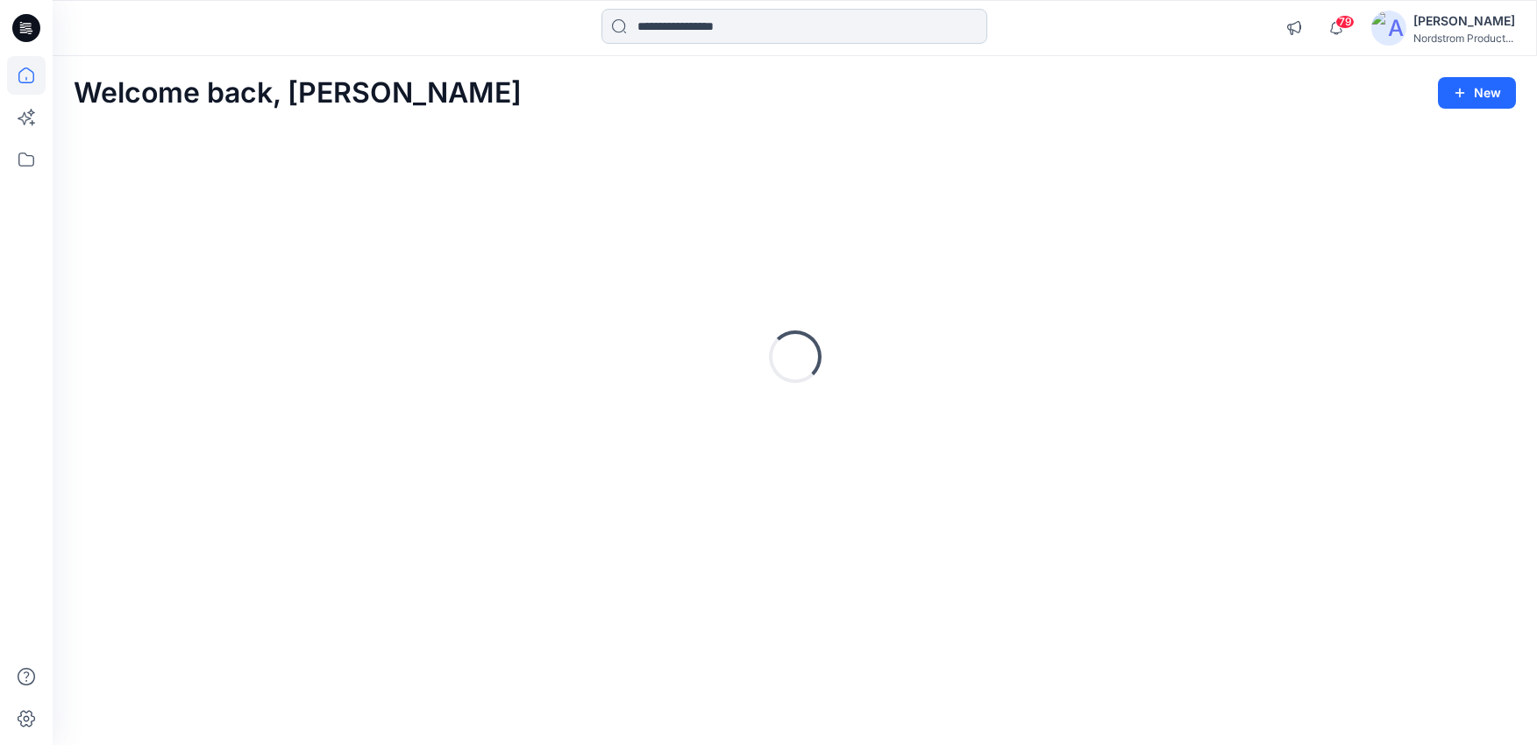
click at [731, 38] on input at bounding box center [794, 26] width 386 height 35
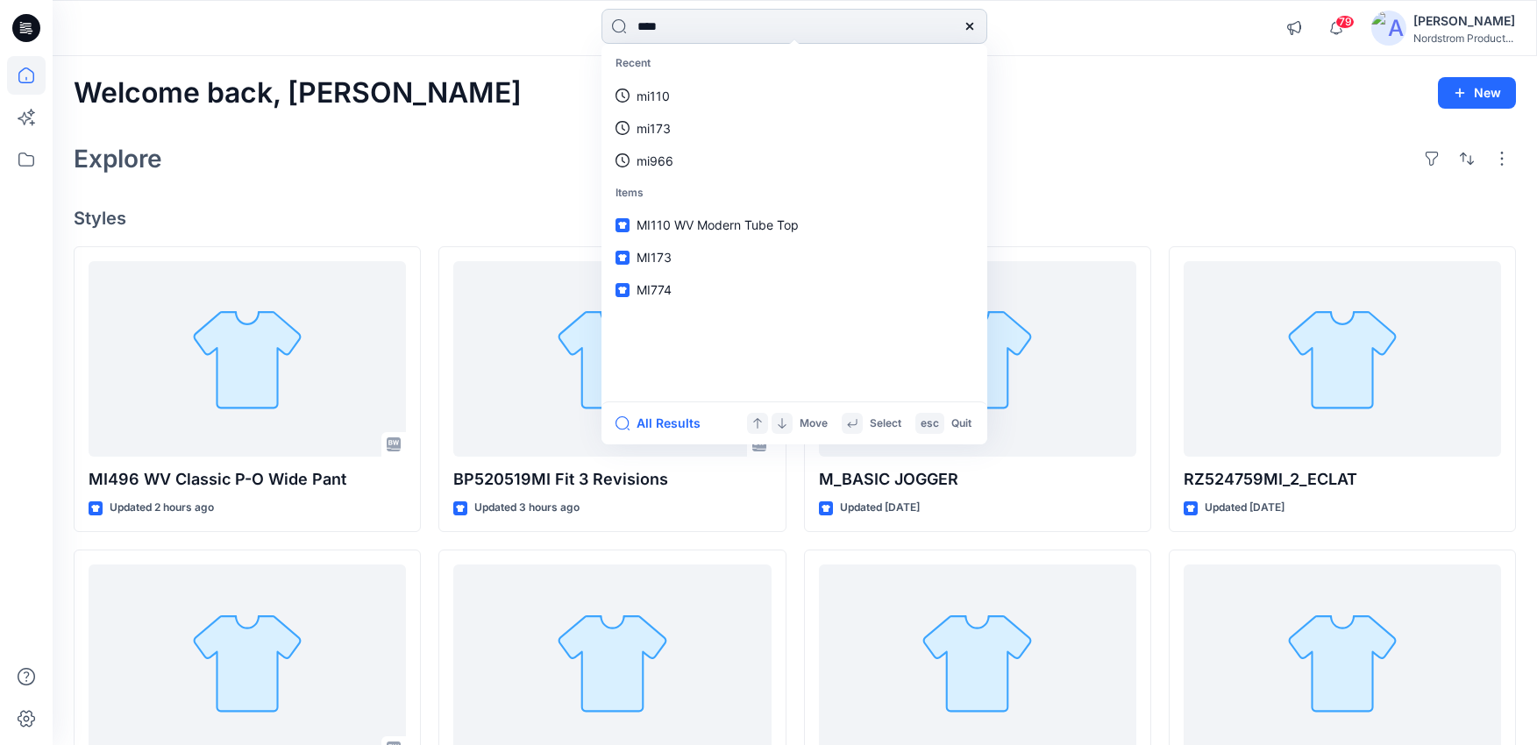
type input "*****"
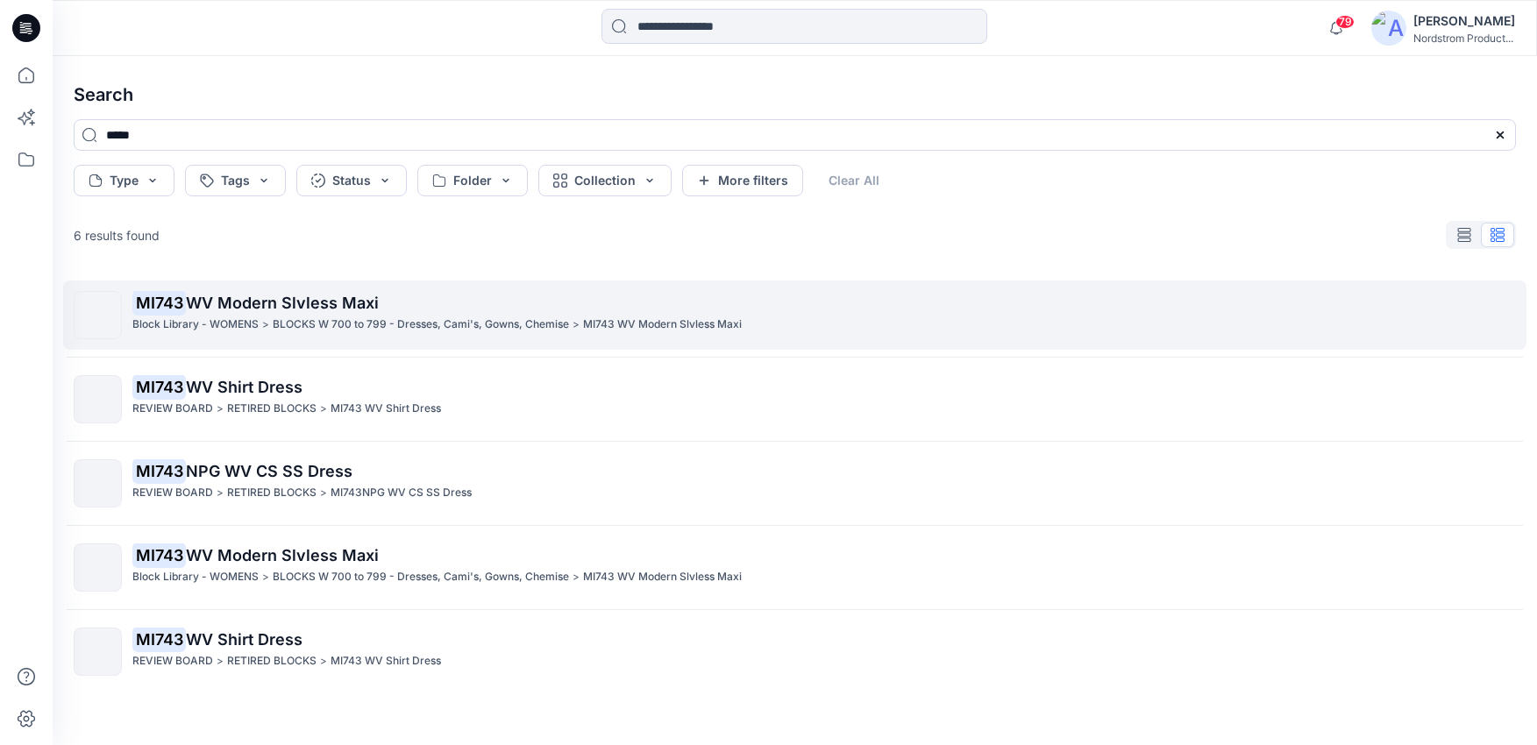
click at [401, 296] on p "MI743 WV Modern Slvless Maxi" at bounding box center [823, 303] width 1383 height 25
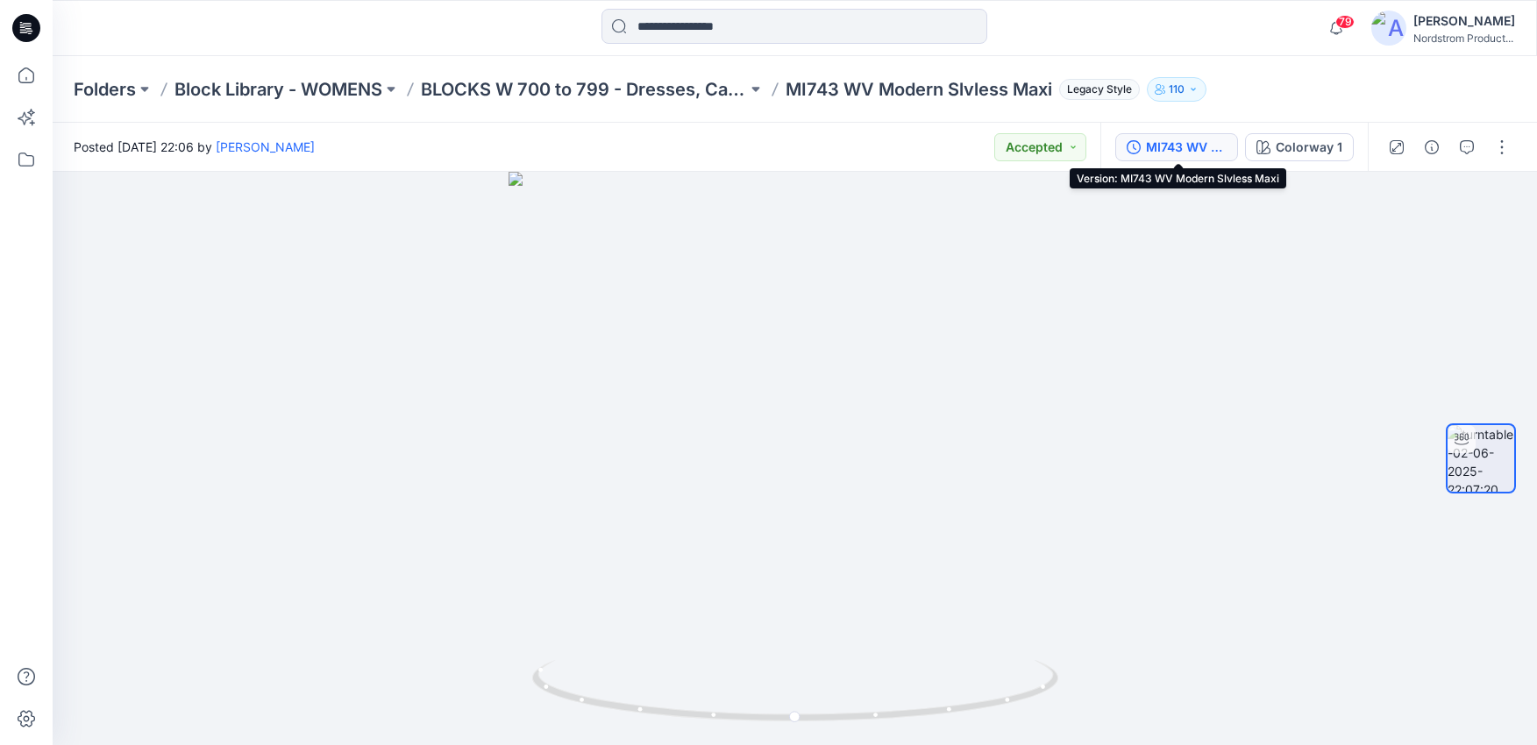
click at [1181, 142] on div "MI743 WV Modern Slvless Maxi" at bounding box center [1186, 147] width 81 height 19
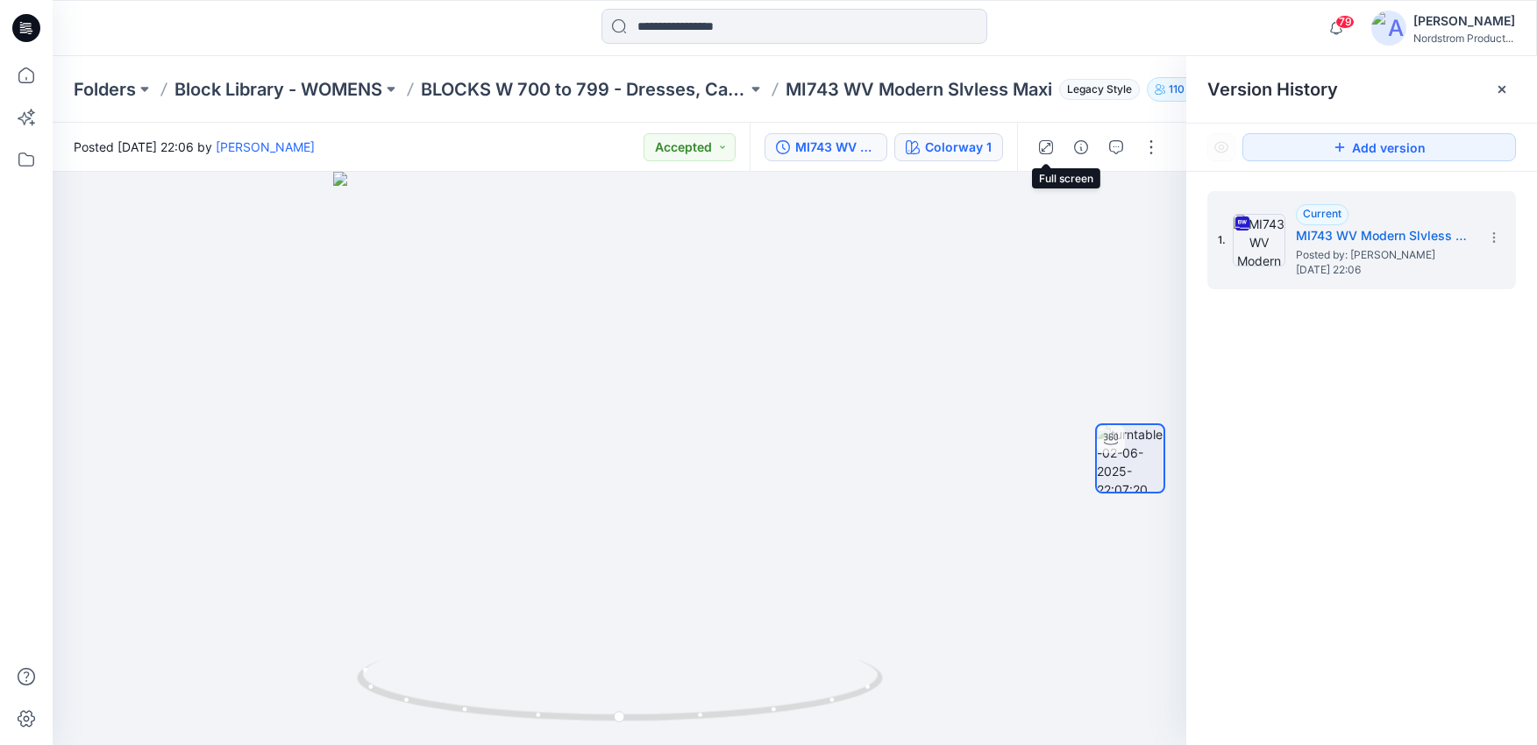
click at [920, 140] on icon "button" at bounding box center [913, 147] width 14 height 14
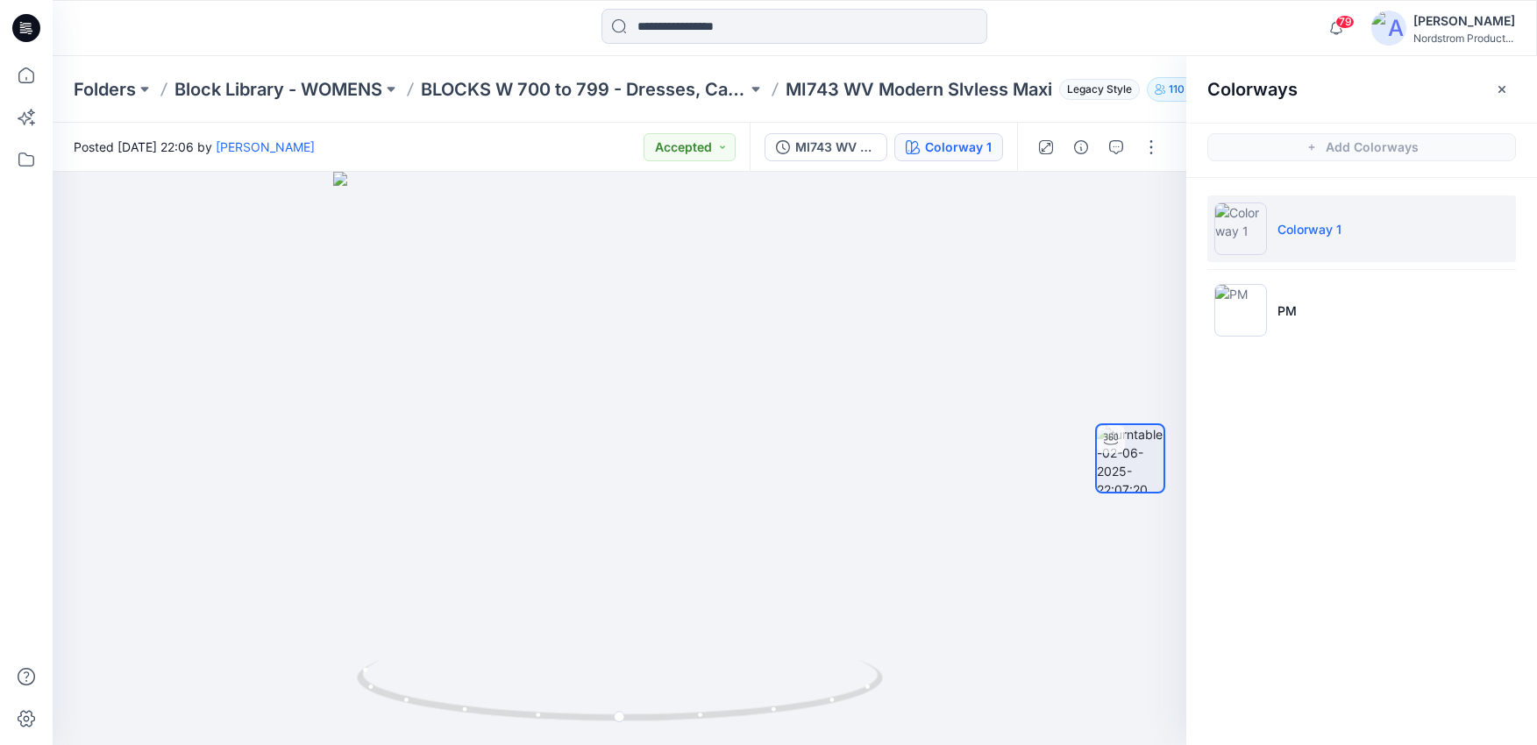
click at [1507, 84] on icon "button" at bounding box center [1502, 89] width 14 height 14
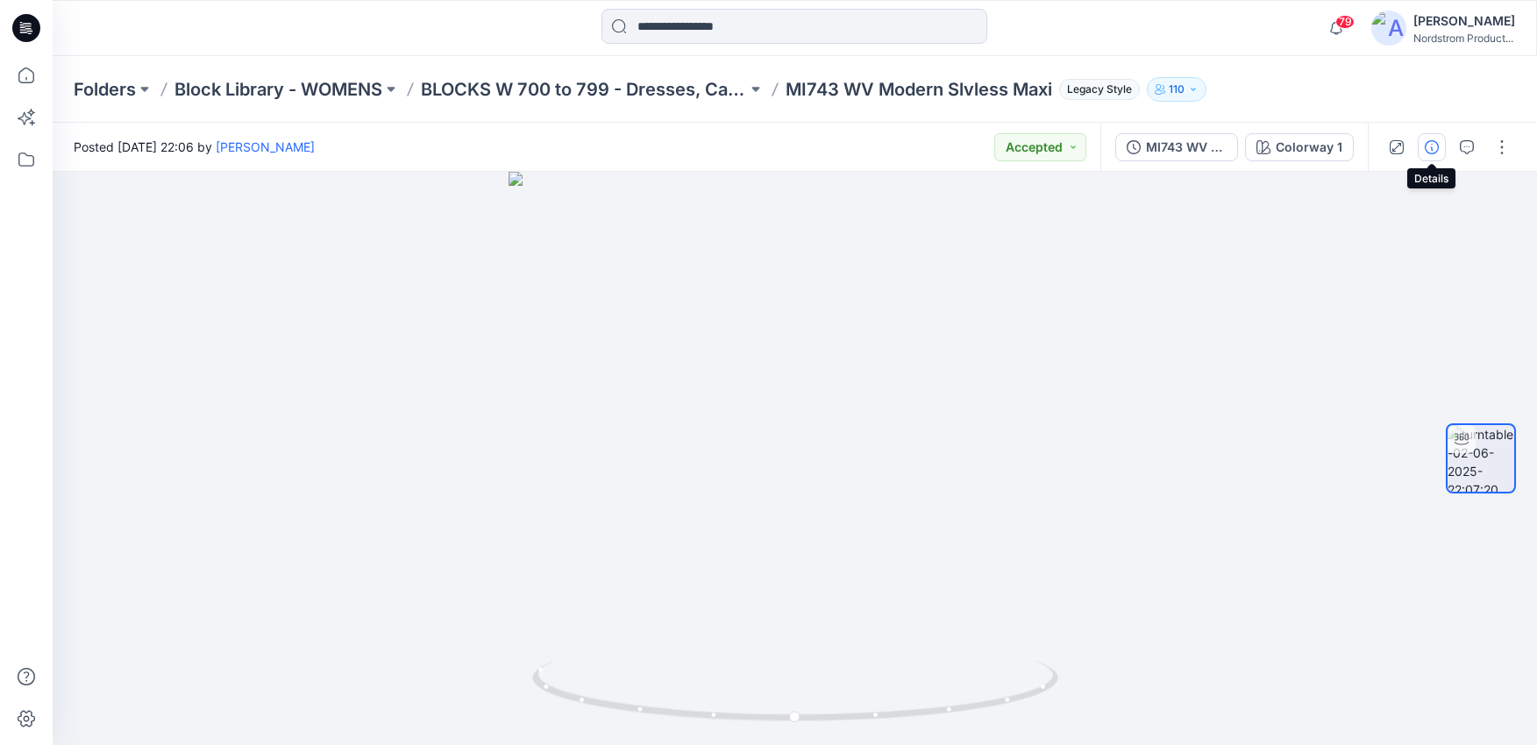
click at [1436, 144] on icon "button" at bounding box center [1432, 147] width 14 height 14
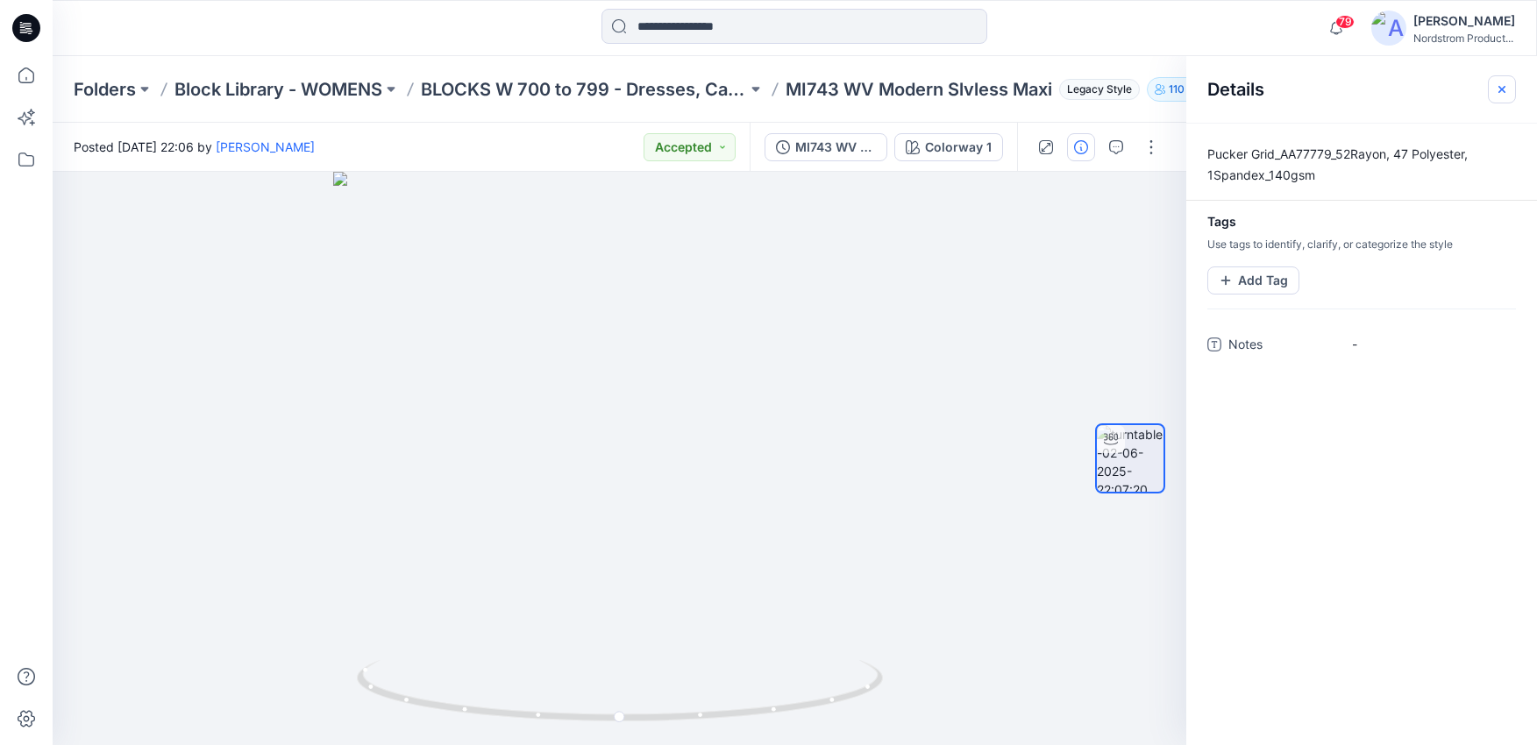
click at [1505, 90] on icon "button" at bounding box center [1502, 89] width 14 height 14
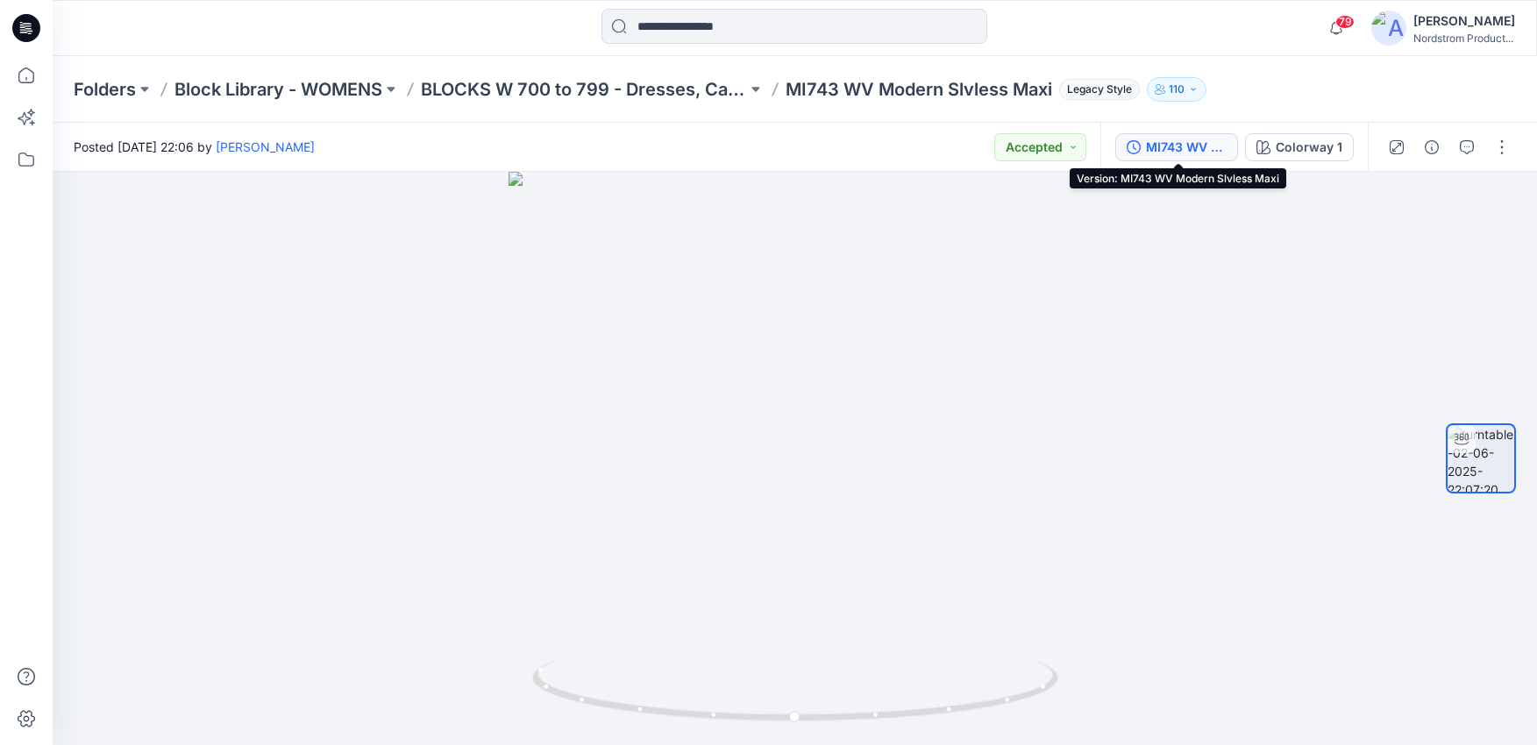
click at [1192, 147] on div "MI743 WV Modern Slvless Maxi" at bounding box center [1186, 147] width 81 height 19
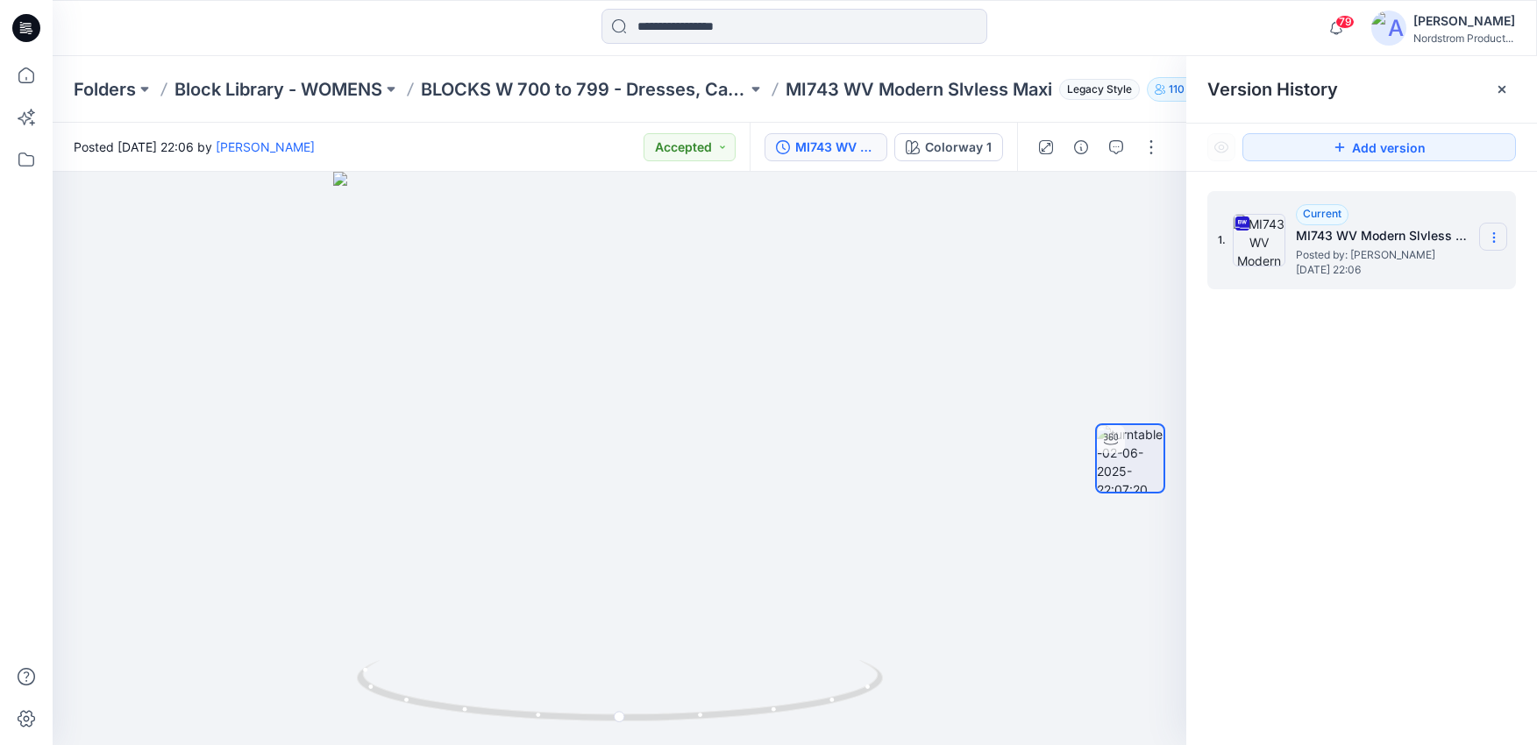
click at [1495, 231] on icon at bounding box center [1494, 238] width 14 height 14
click at [1364, 280] on span "Download Source BW File" at bounding box center [1405, 271] width 146 height 21
click at [788, 18] on input at bounding box center [794, 26] width 386 height 35
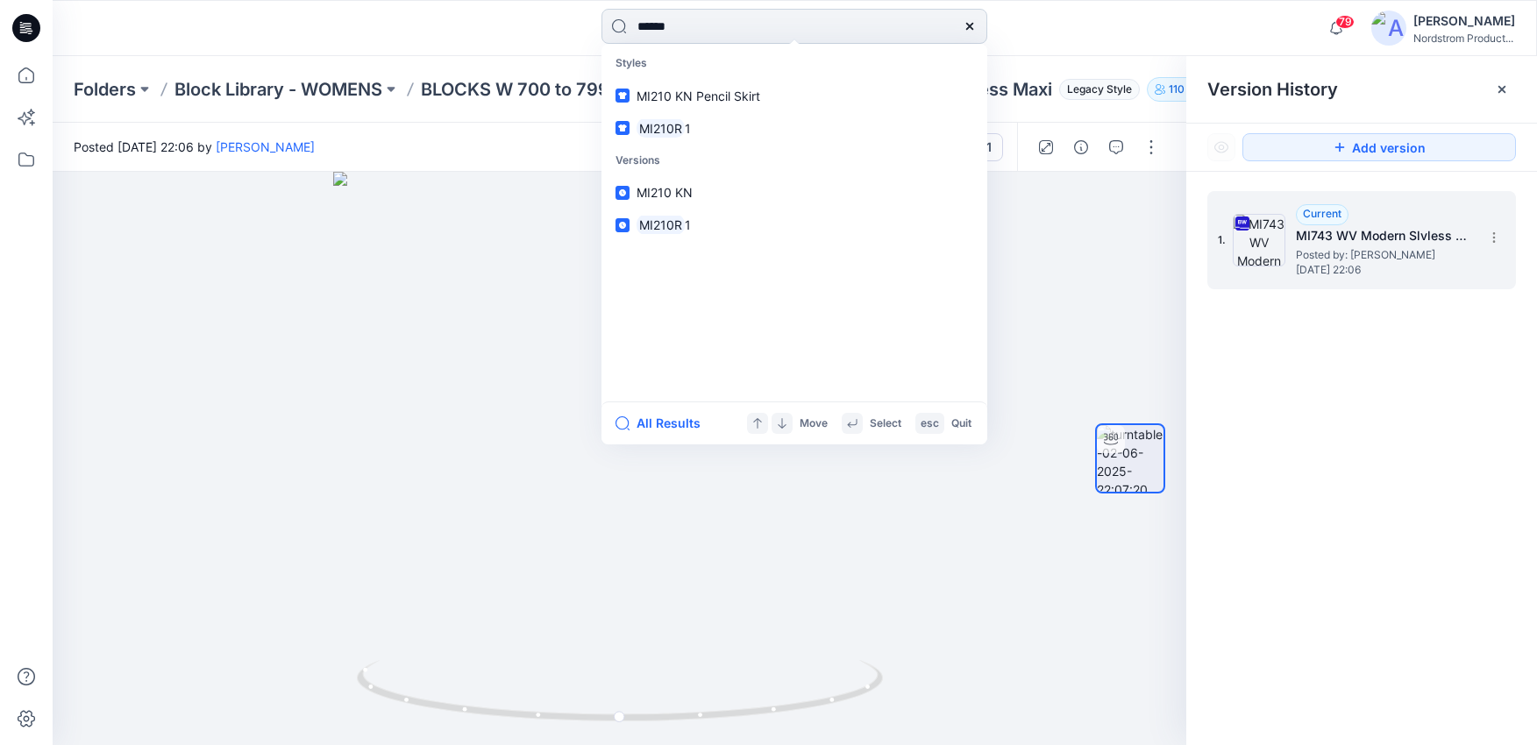
type input "*******"
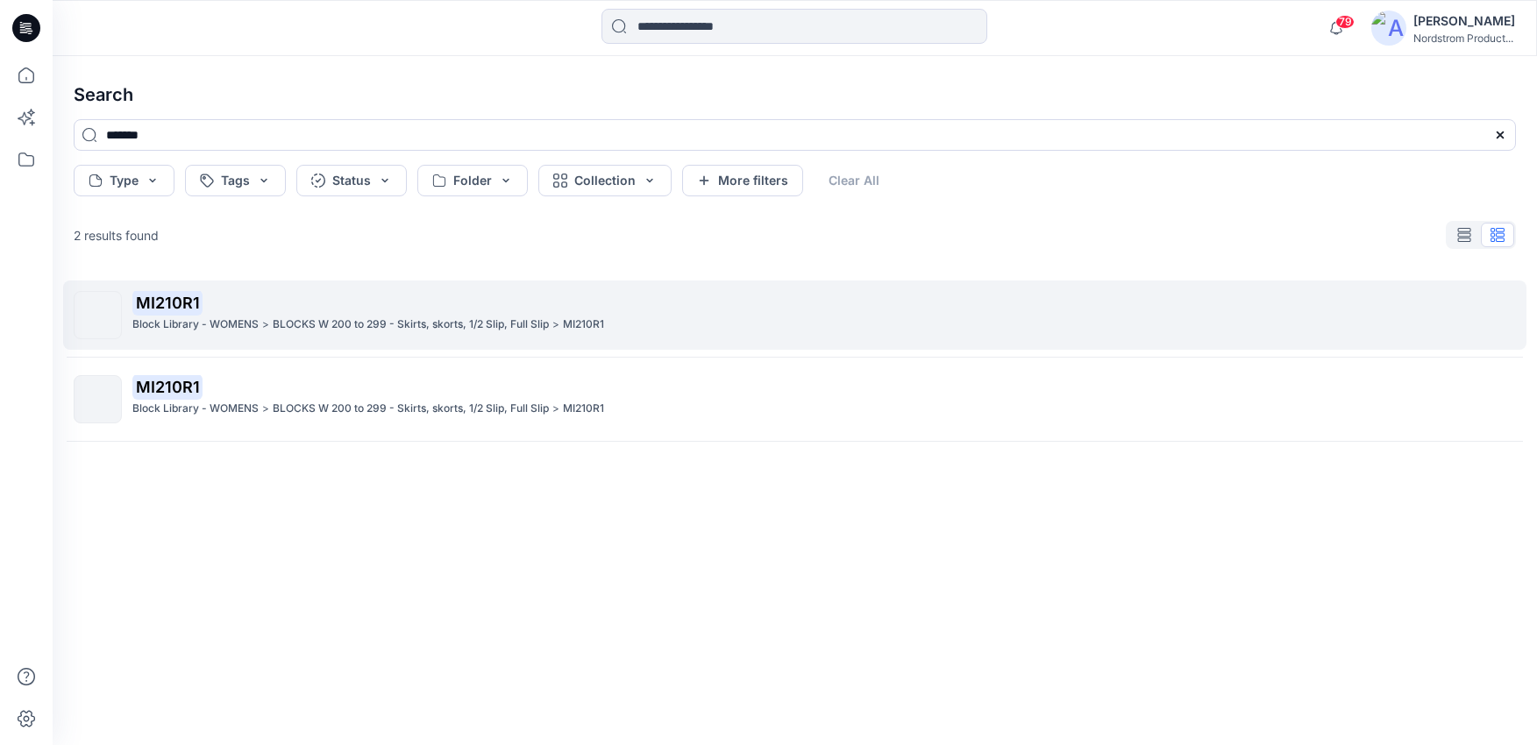
click at [407, 302] on p "MI210R1" at bounding box center [823, 303] width 1383 height 25
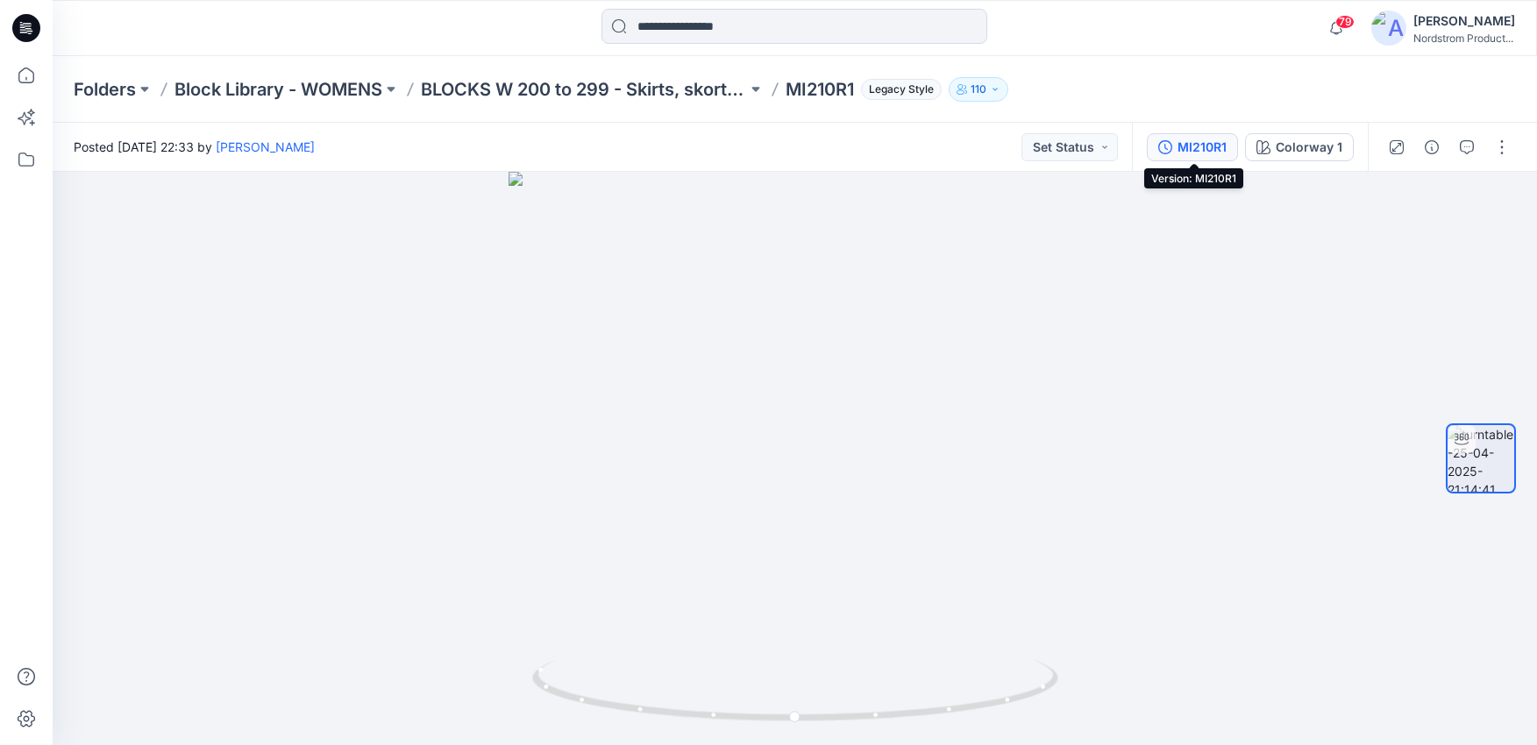
click at [1194, 150] on div "MI210R1" at bounding box center [1202, 147] width 49 height 19
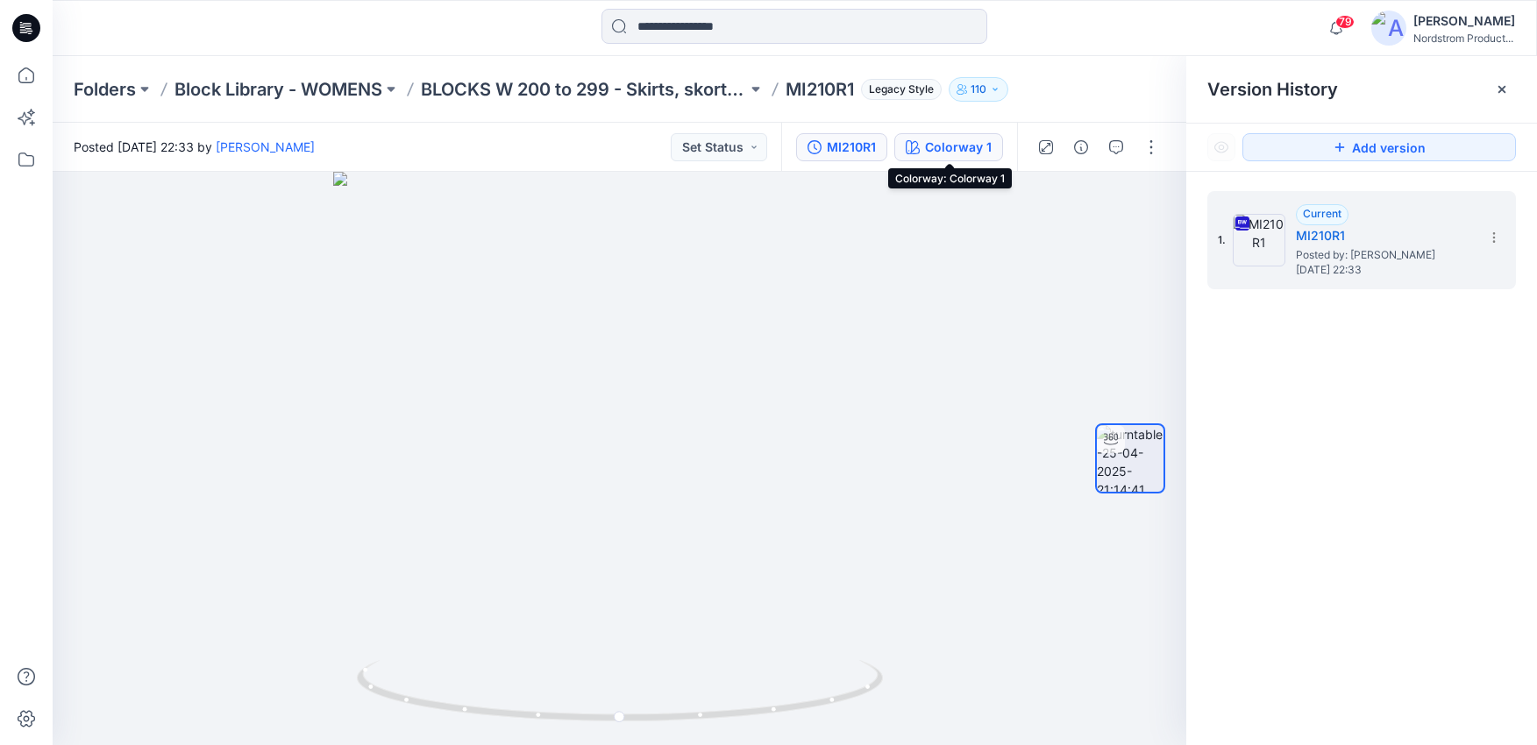
click at [974, 150] on div "Colorway 1" at bounding box center [958, 147] width 67 height 19
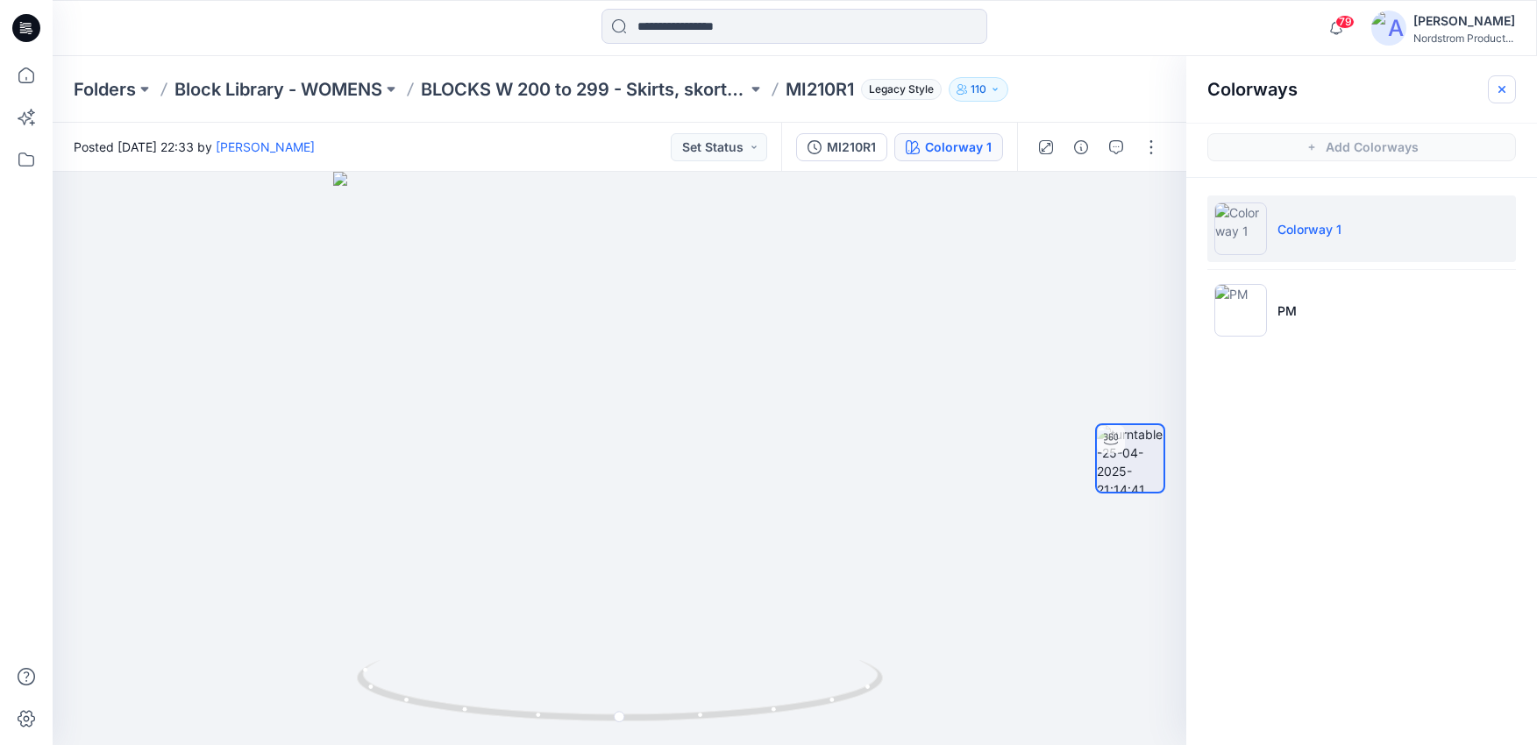
click at [1507, 86] on icon "button" at bounding box center [1502, 89] width 14 height 14
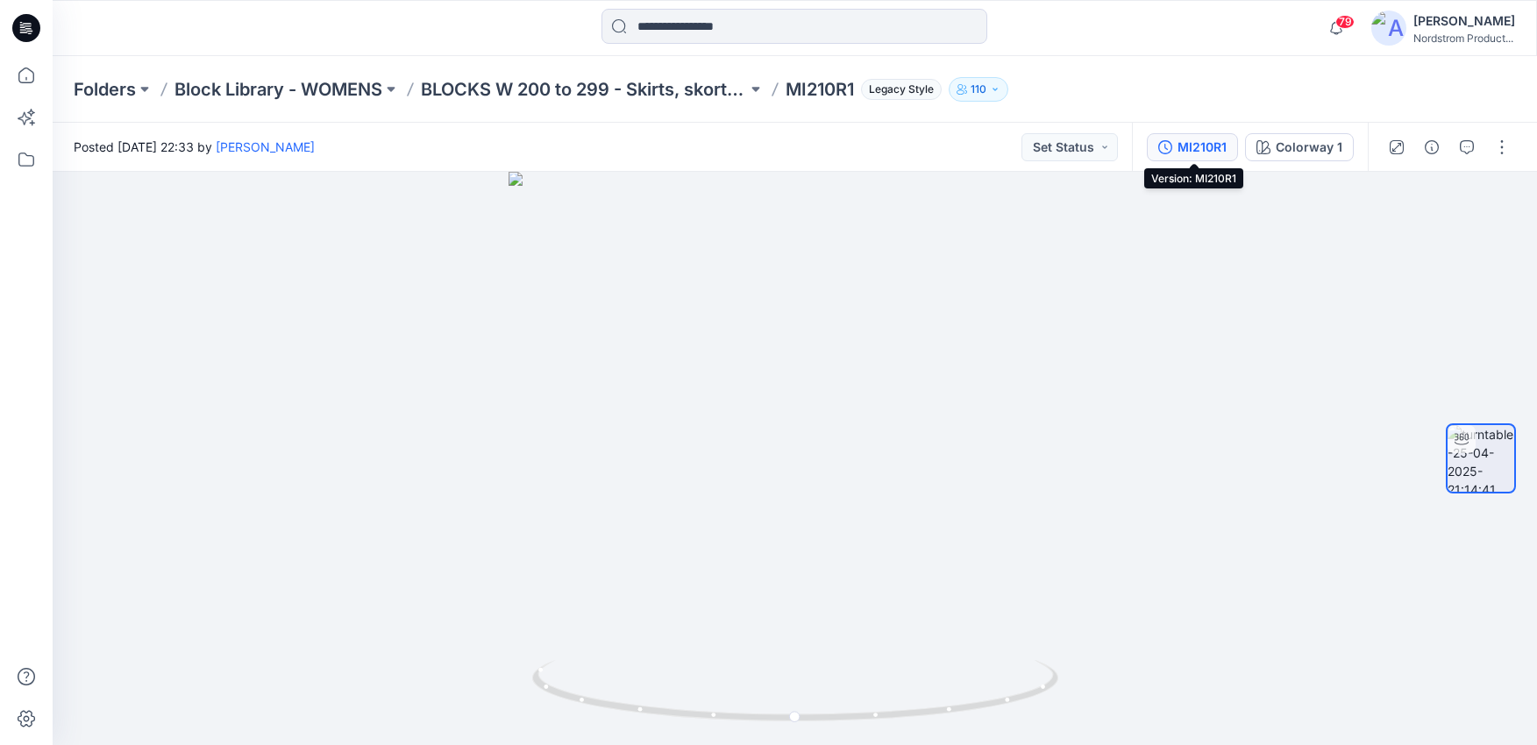
click at [1178, 146] on button "MI210R1" at bounding box center [1192, 147] width 91 height 28
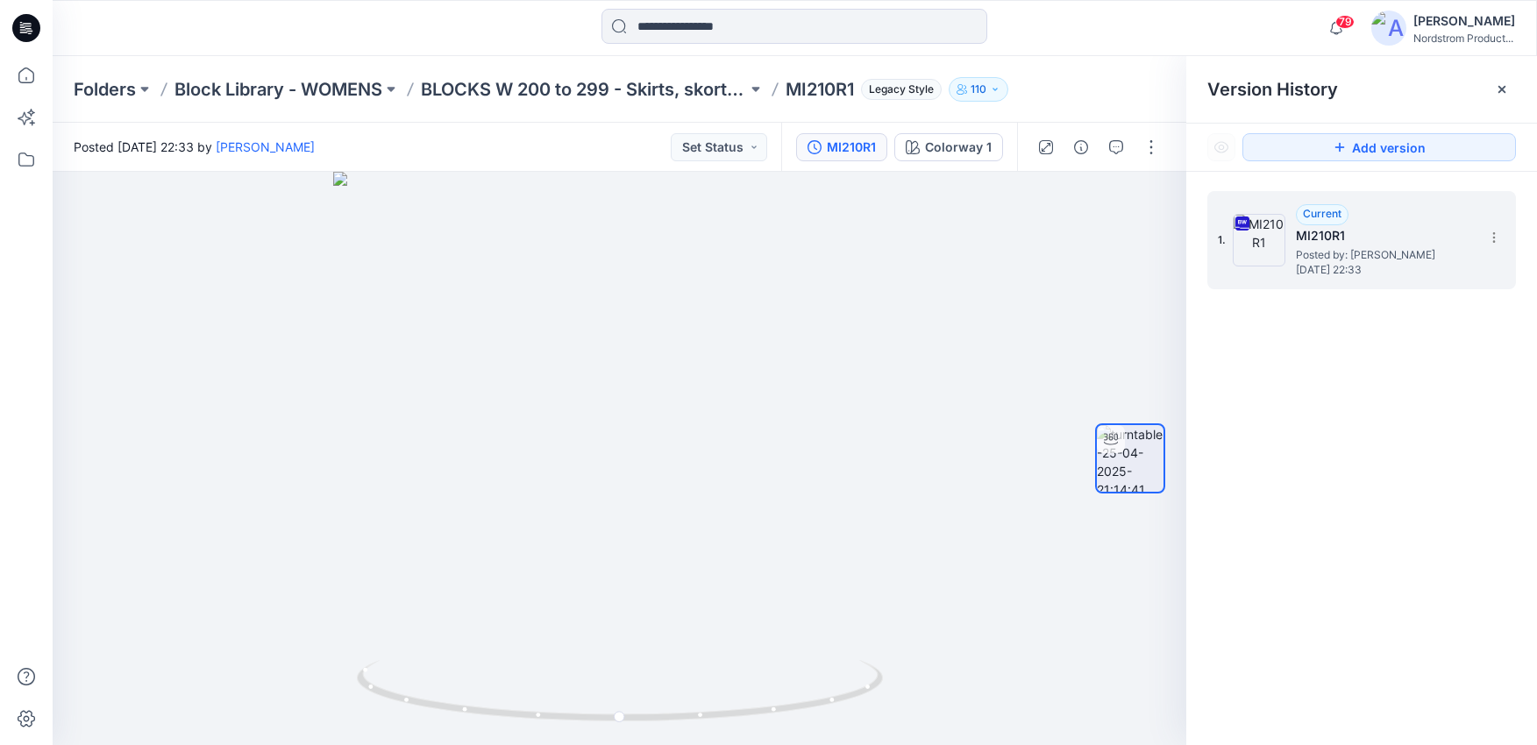
click at [1507, 230] on div "1. Current MI210R1 Posted by: [PERSON_NAME] [DATE] 22:33" at bounding box center [1361, 240] width 309 height 98
drag, startPoint x: 1498, startPoint y: 231, endPoint x: 1490, endPoint y: 239, distance: 11.2
click at [1498, 231] on icon at bounding box center [1494, 238] width 14 height 14
click at [1378, 279] on span "Download Source BW File" at bounding box center [1405, 271] width 146 height 21
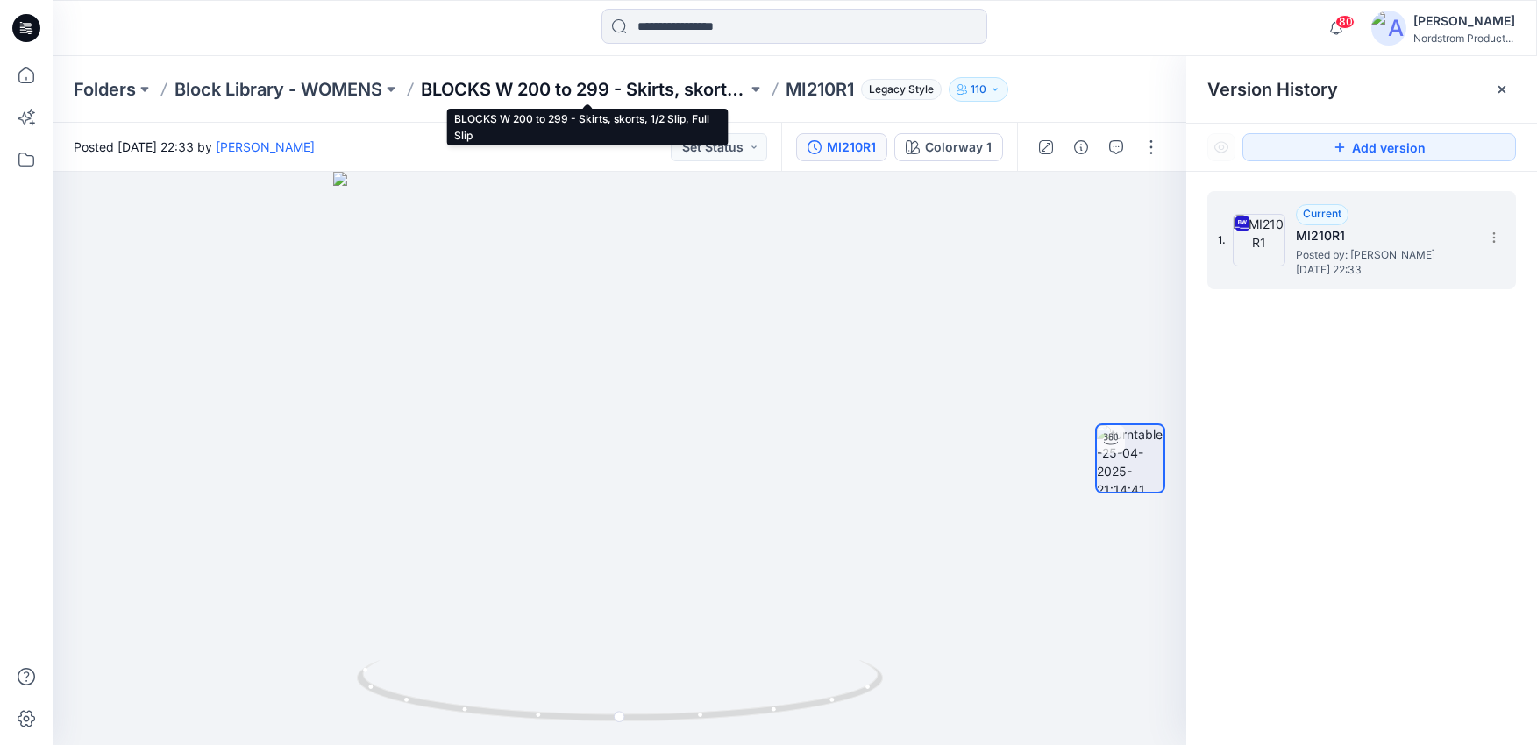
click at [645, 83] on p "BLOCKS W 200 to 299 - Skirts, skorts, 1/2 Slip, Full Slip" at bounding box center [584, 89] width 326 height 25
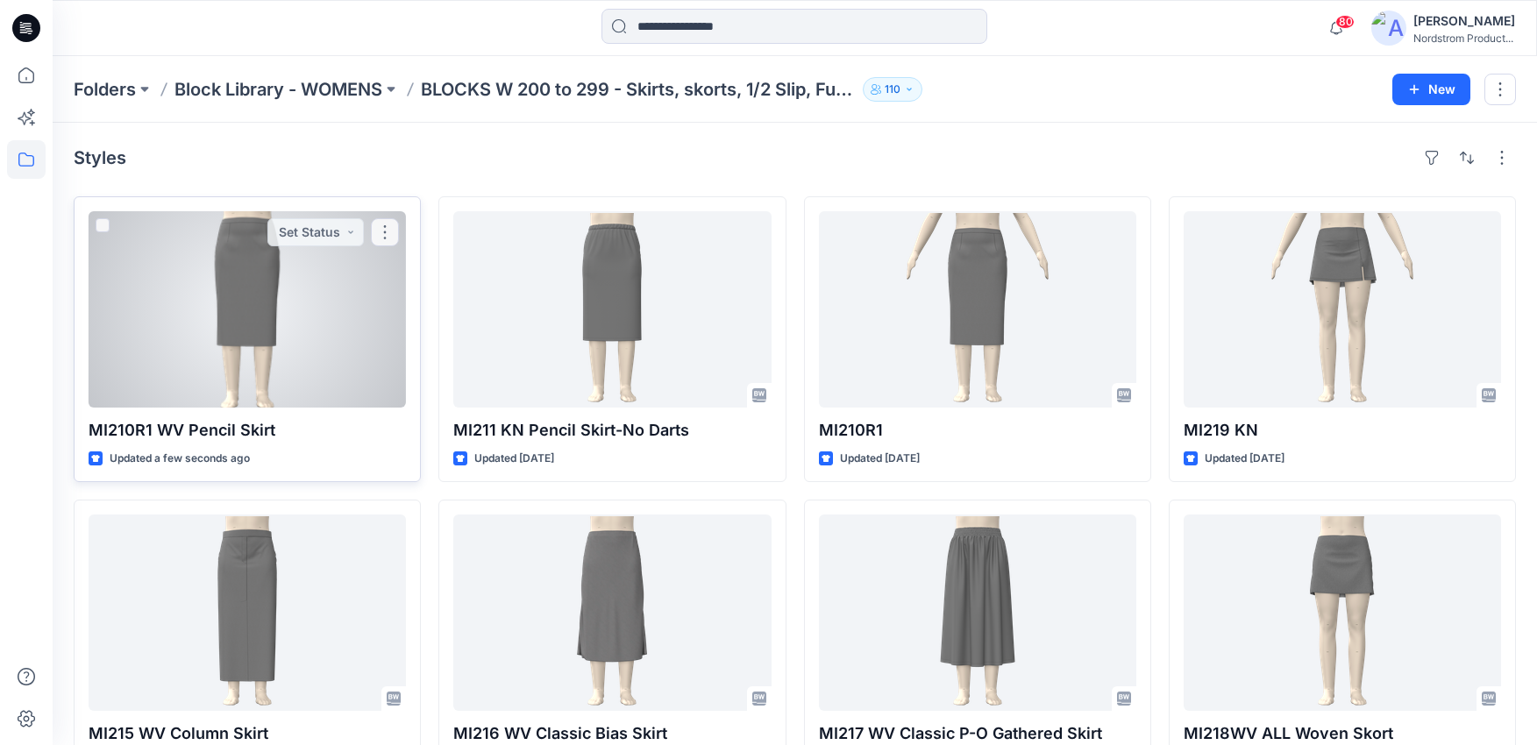
scroll to position [1, 0]
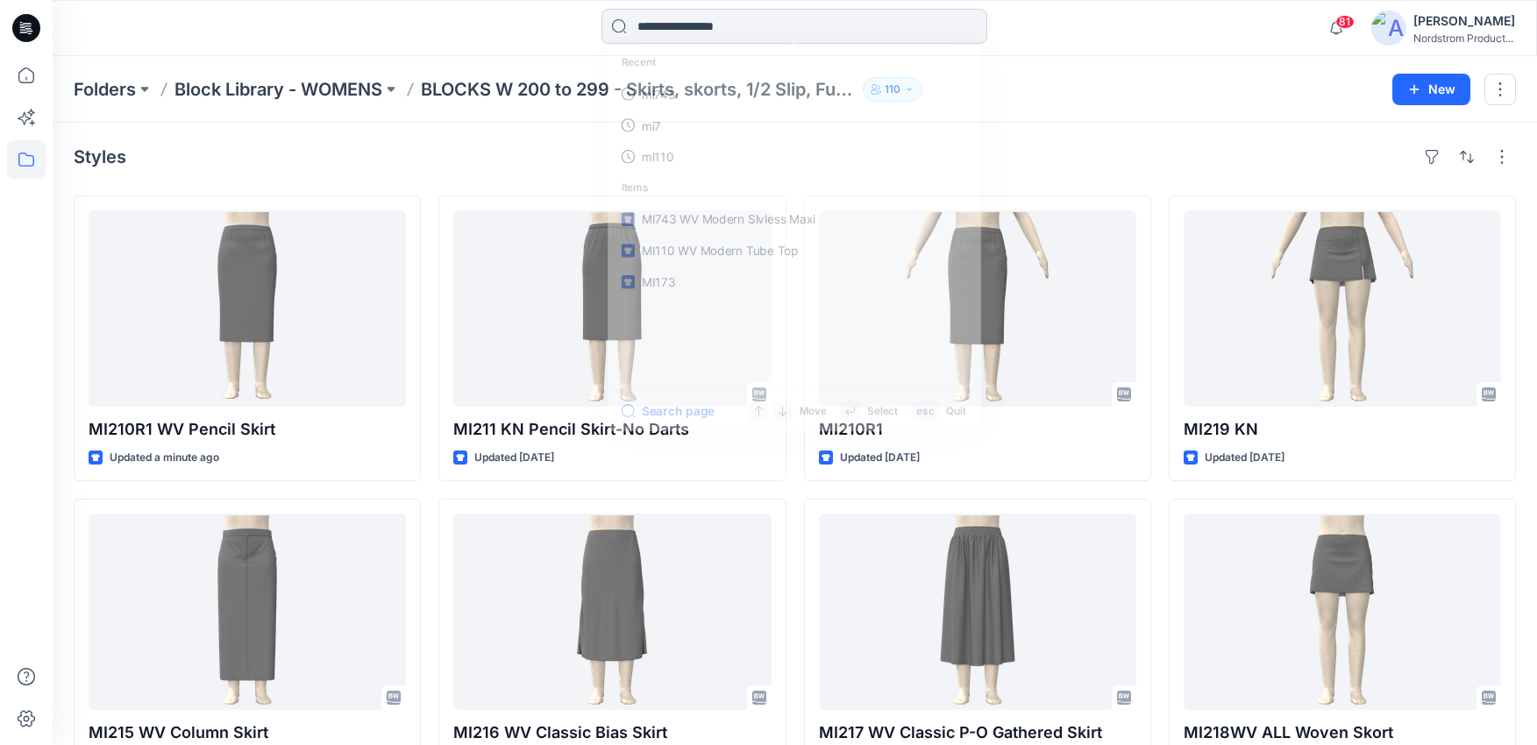
click at [765, 26] on input at bounding box center [794, 26] width 386 height 35
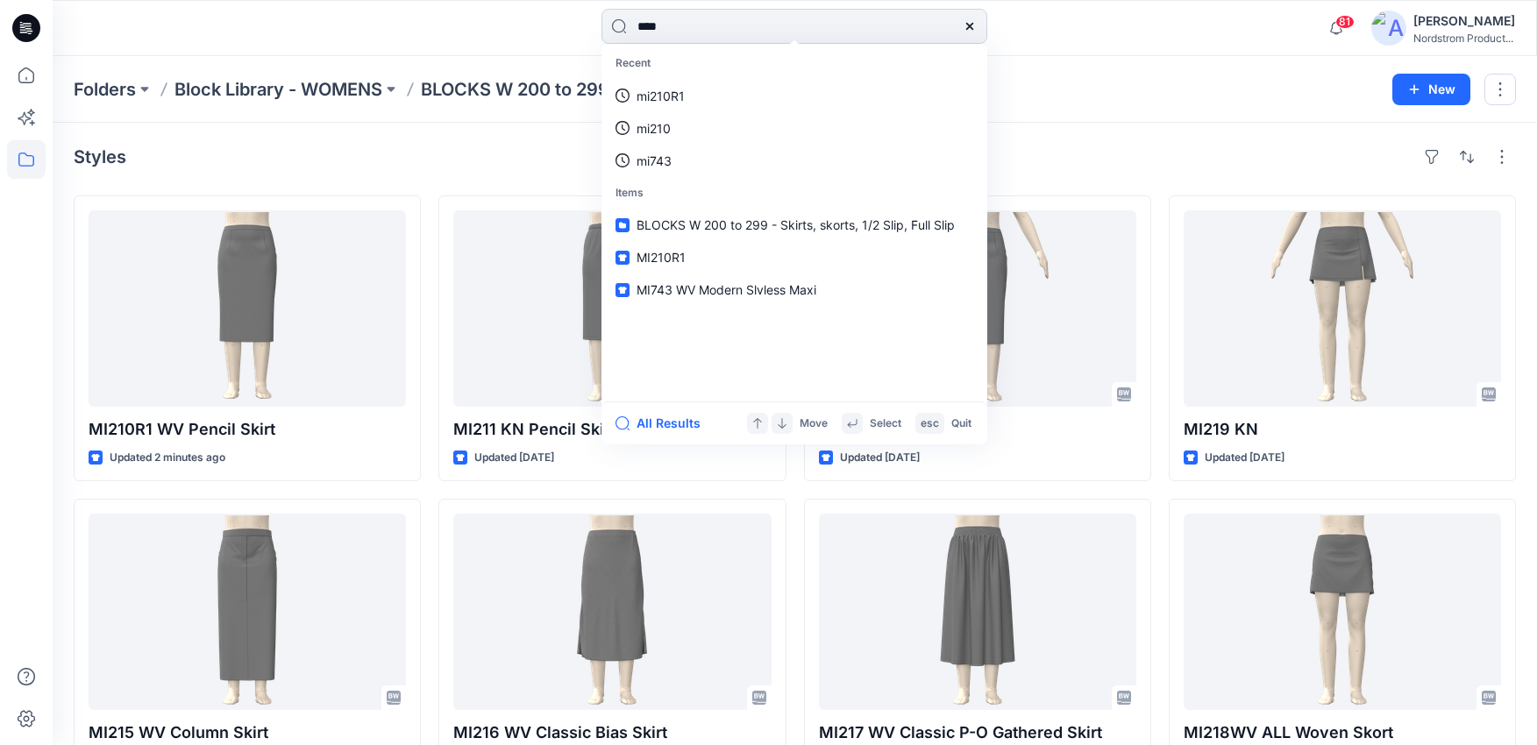
type input "*****"
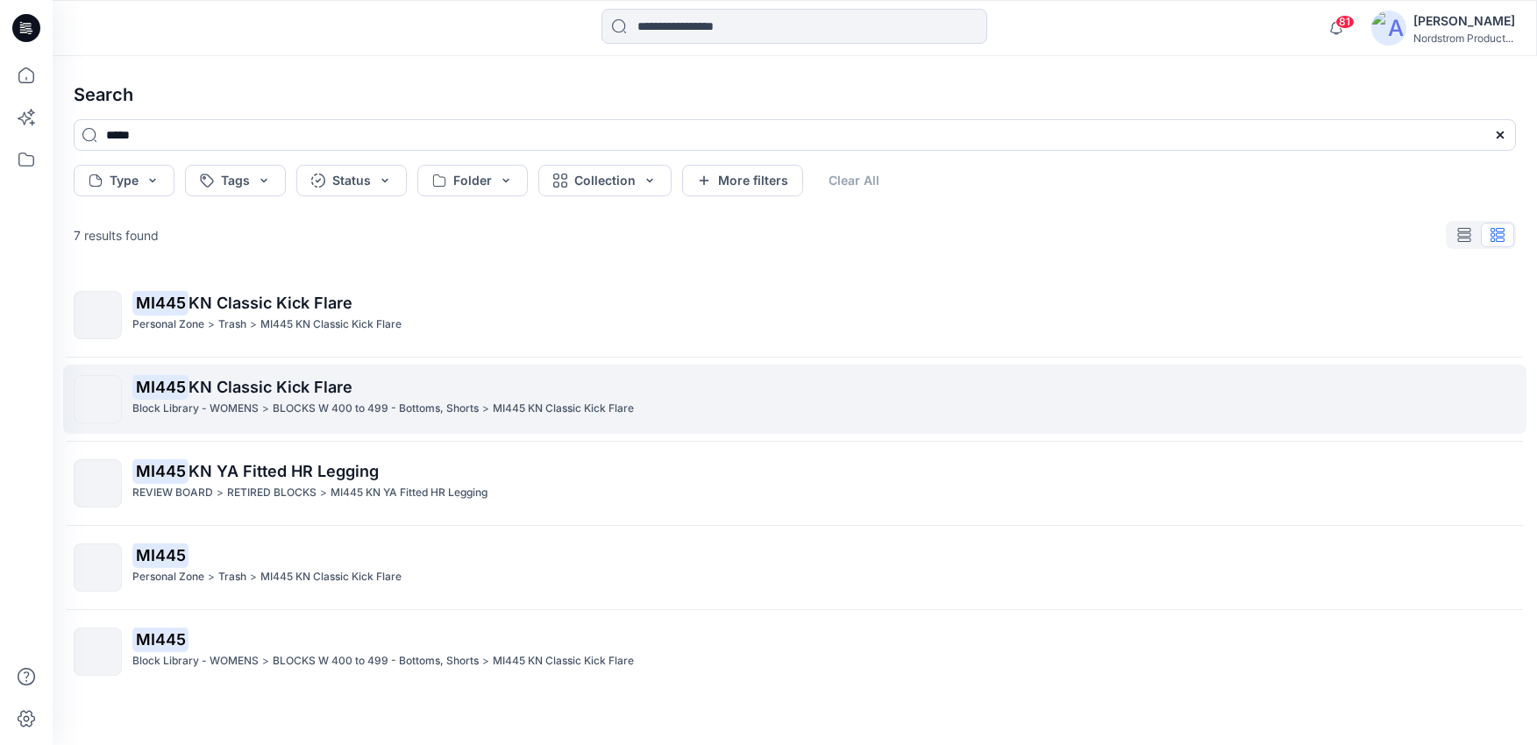
click at [420, 393] on p "MI445 KN Classic Kick Flare" at bounding box center [823, 387] width 1383 height 25
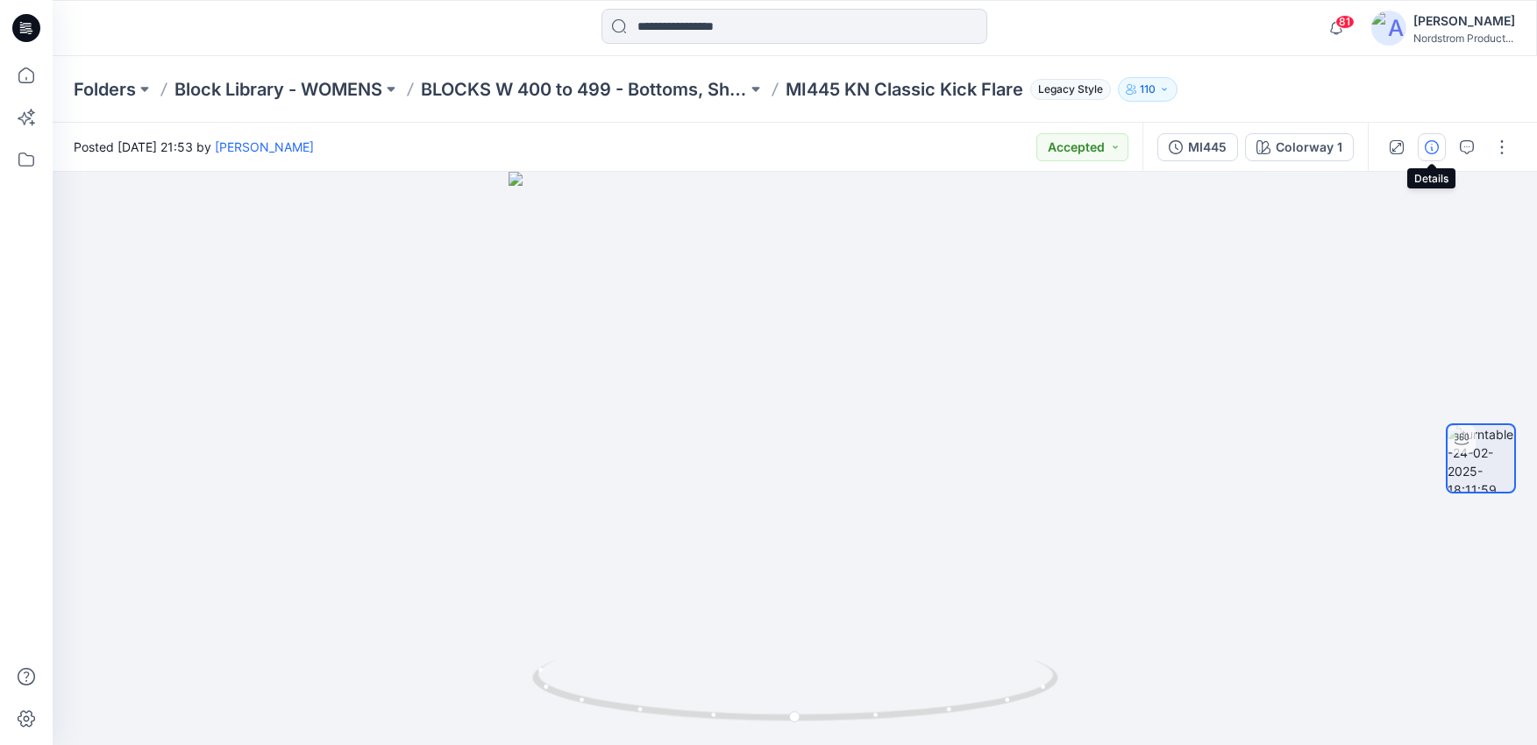
click at [1427, 143] on icon "button" at bounding box center [1432, 147] width 14 height 14
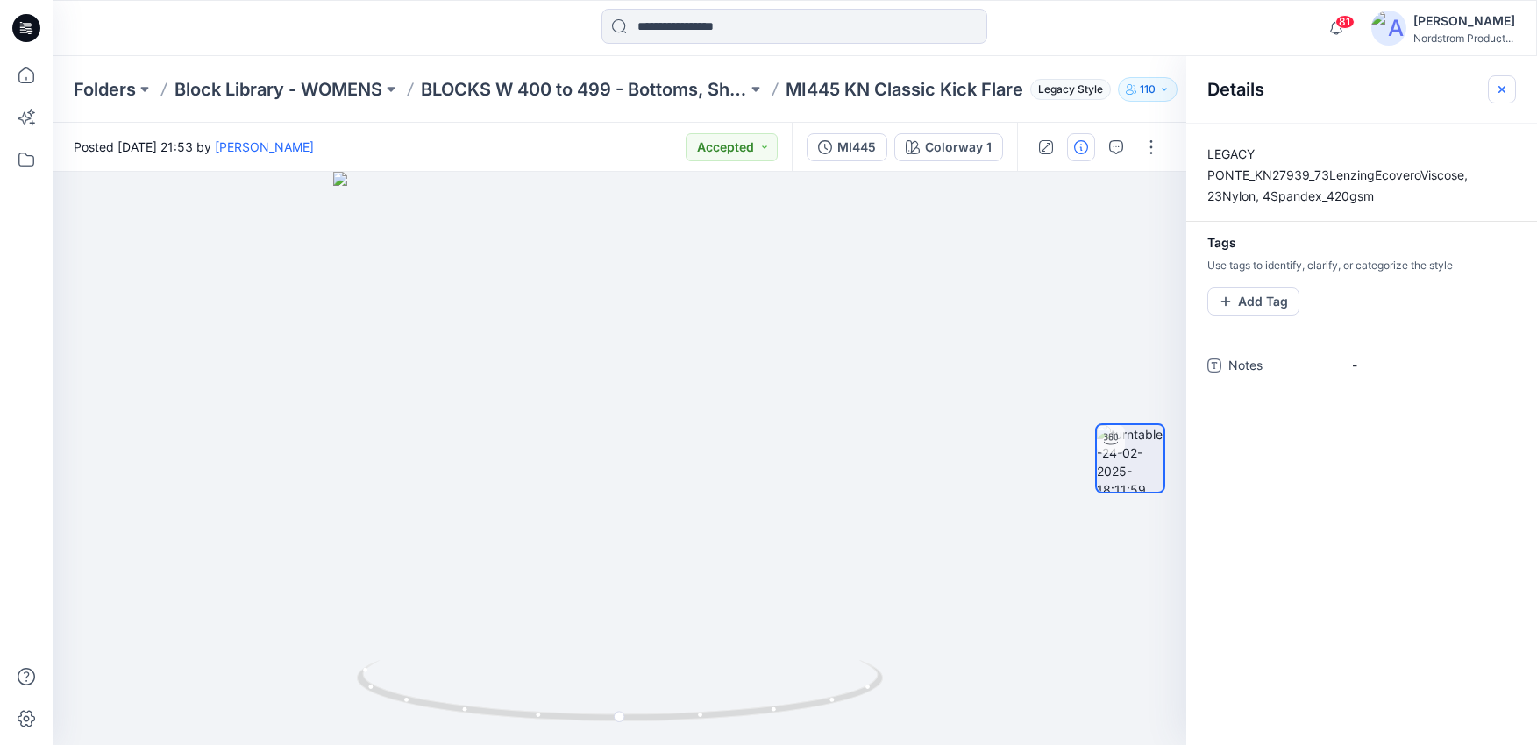
click at [1508, 91] on icon "button" at bounding box center [1502, 89] width 14 height 14
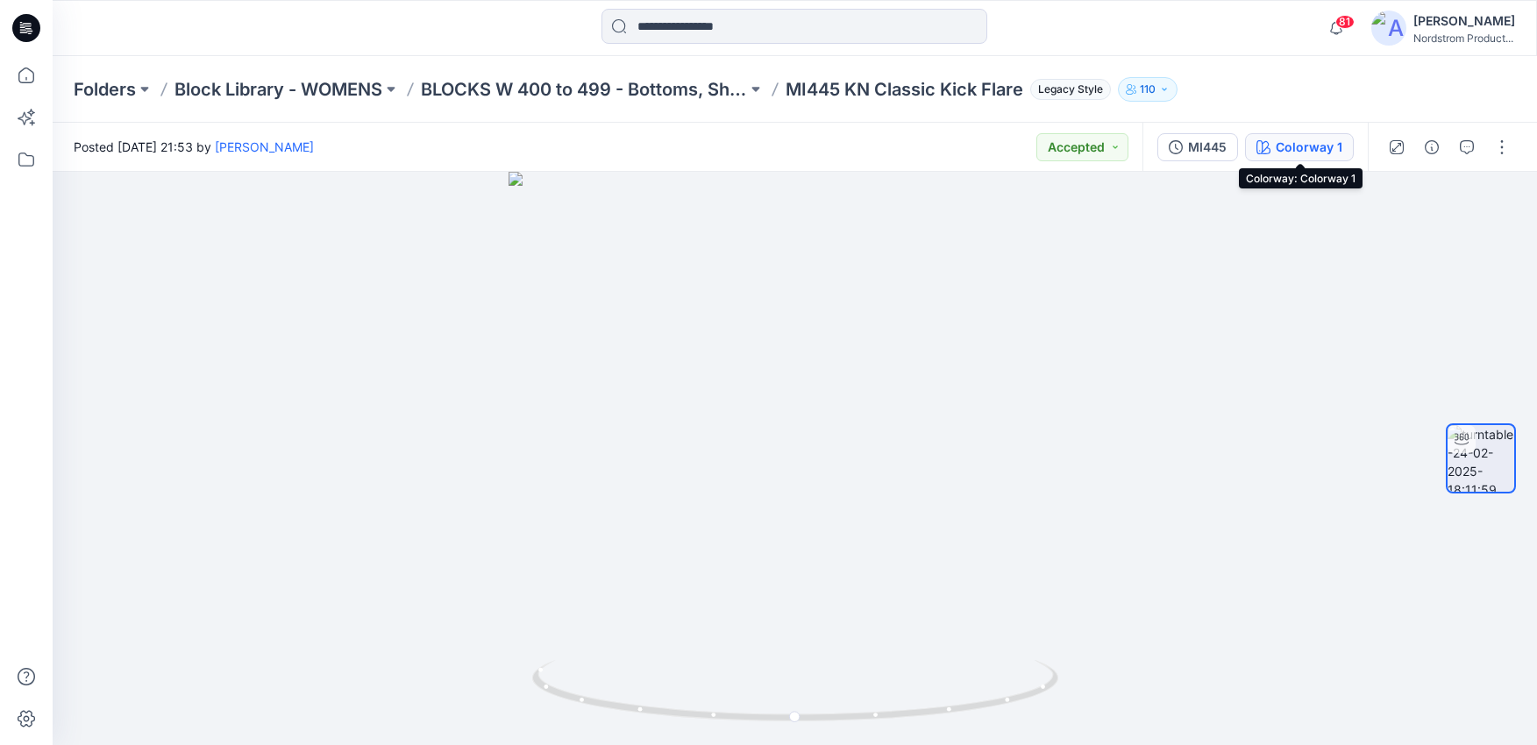
click at [1308, 151] on div "Colorway 1" at bounding box center [1309, 147] width 67 height 19
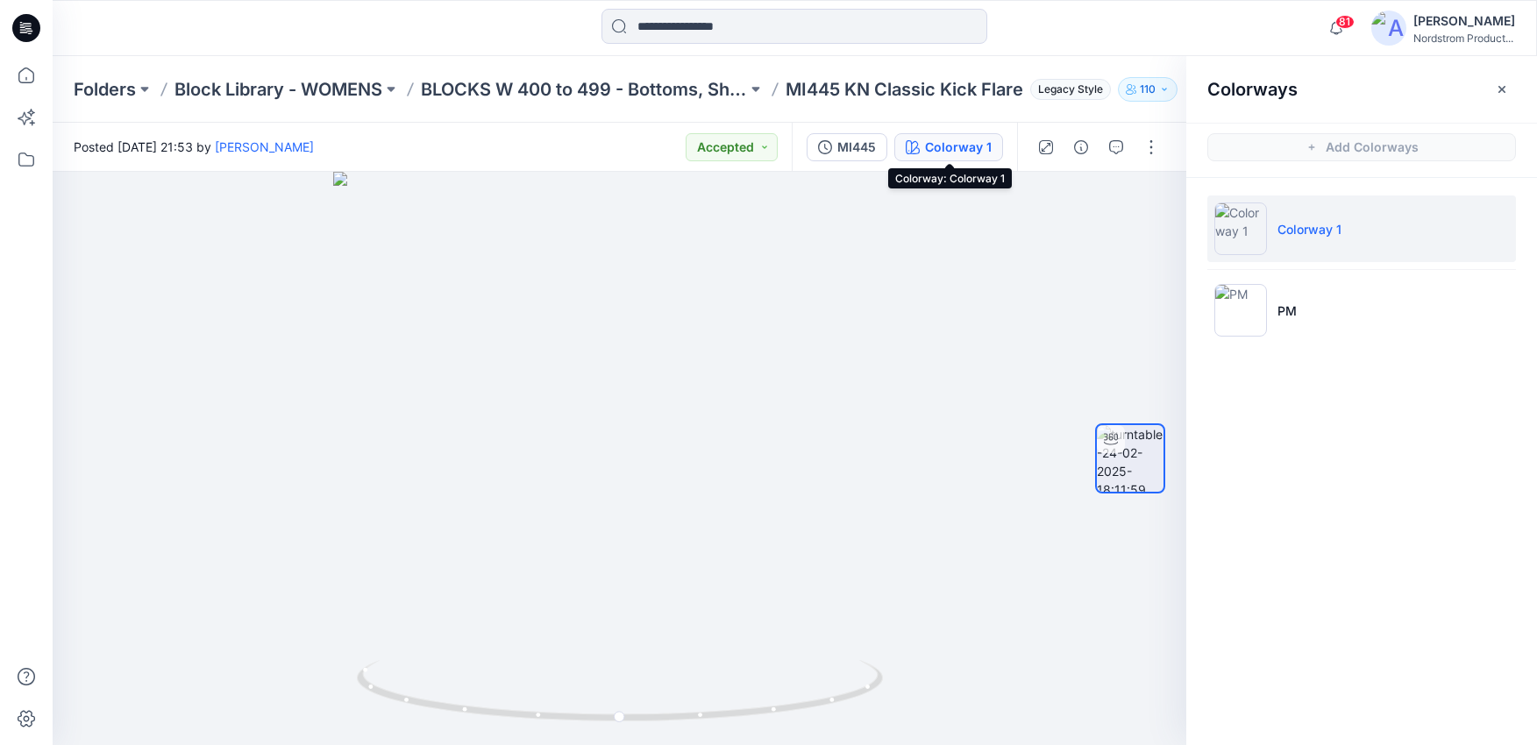
click at [974, 149] on div "Colorway 1" at bounding box center [958, 147] width 67 height 19
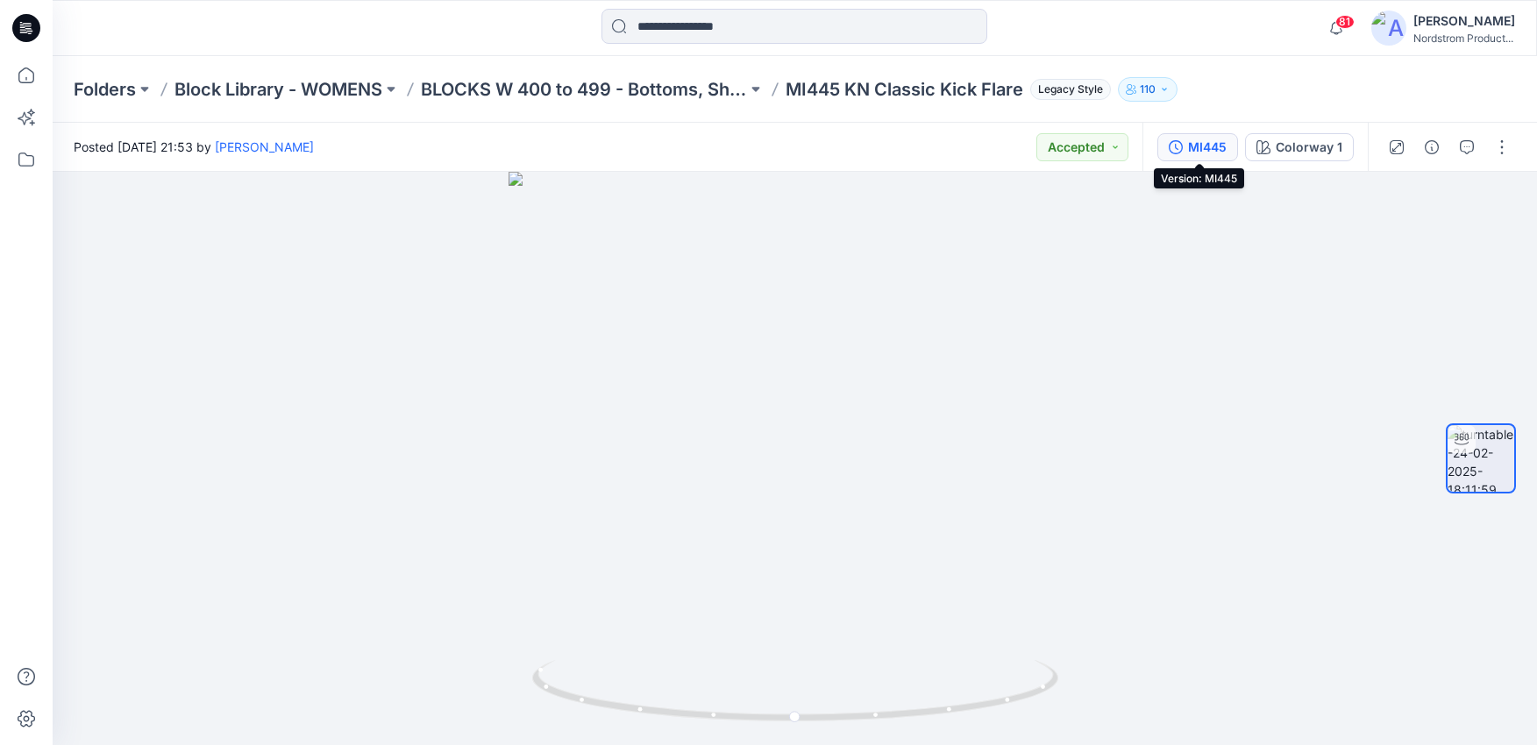
click at [1199, 151] on div "MI445" at bounding box center [1207, 147] width 39 height 19
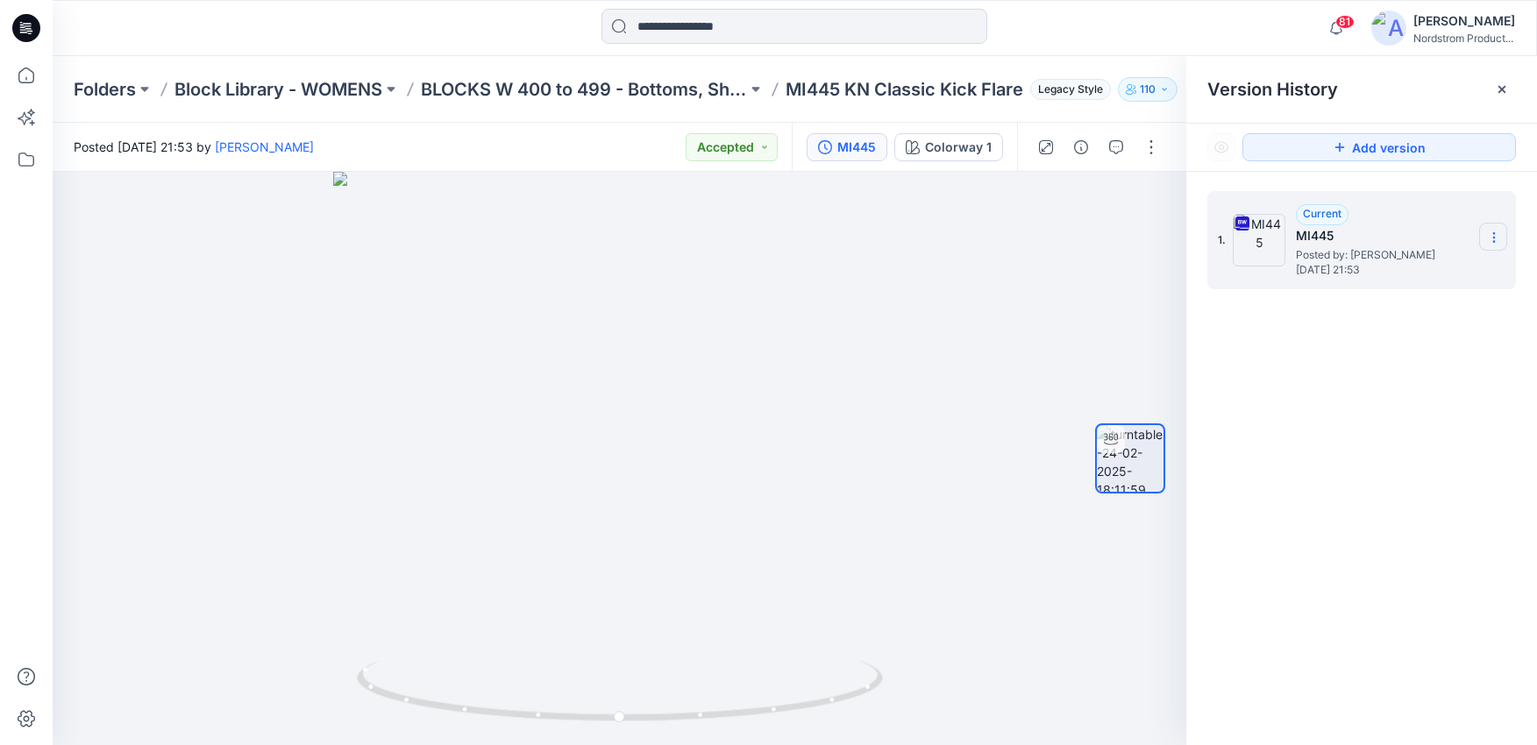
click at [1504, 237] on section at bounding box center [1493, 237] width 28 height 28
click at [1354, 271] on span "Download Source BW File" at bounding box center [1405, 271] width 146 height 21
click at [682, 31] on input at bounding box center [794, 26] width 386 height 35
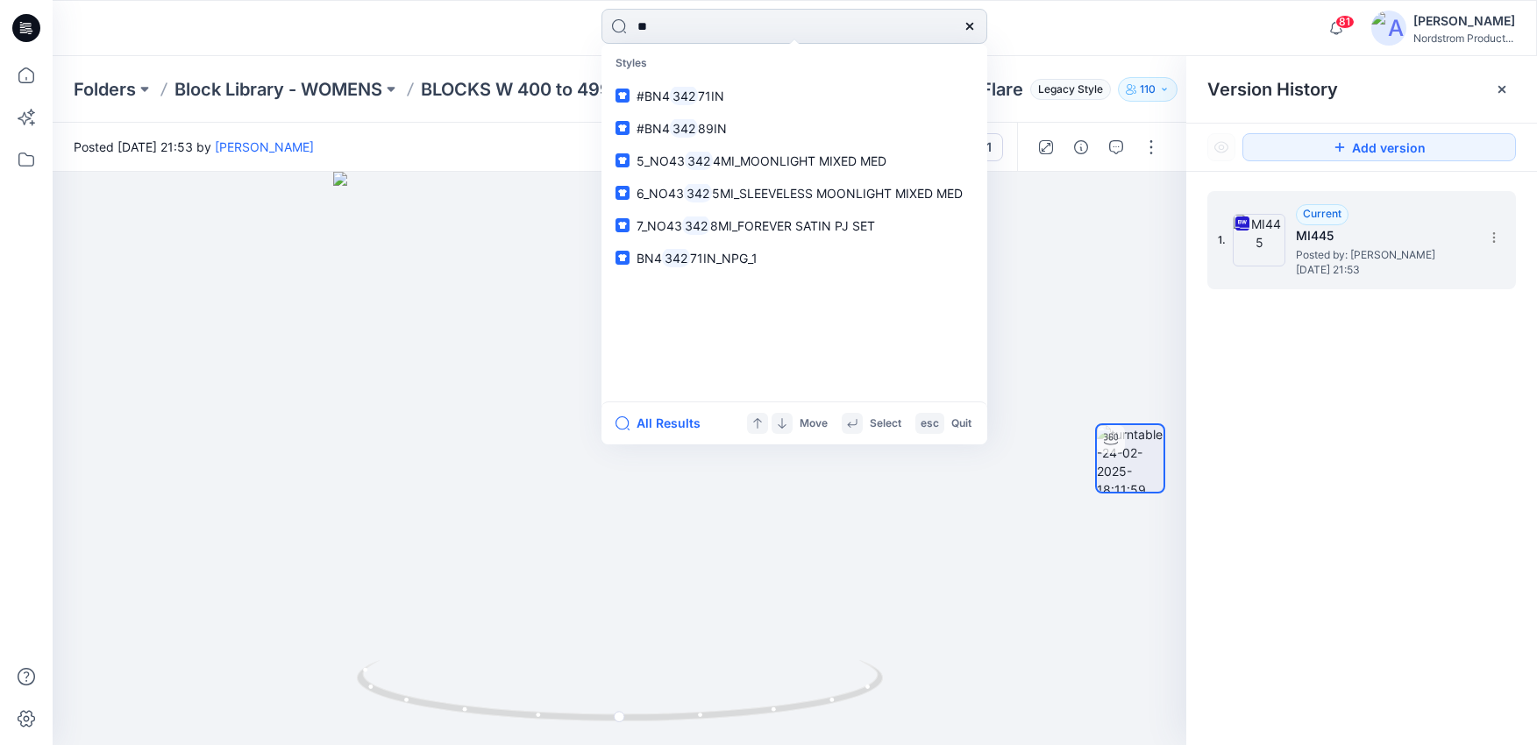
type input "*"
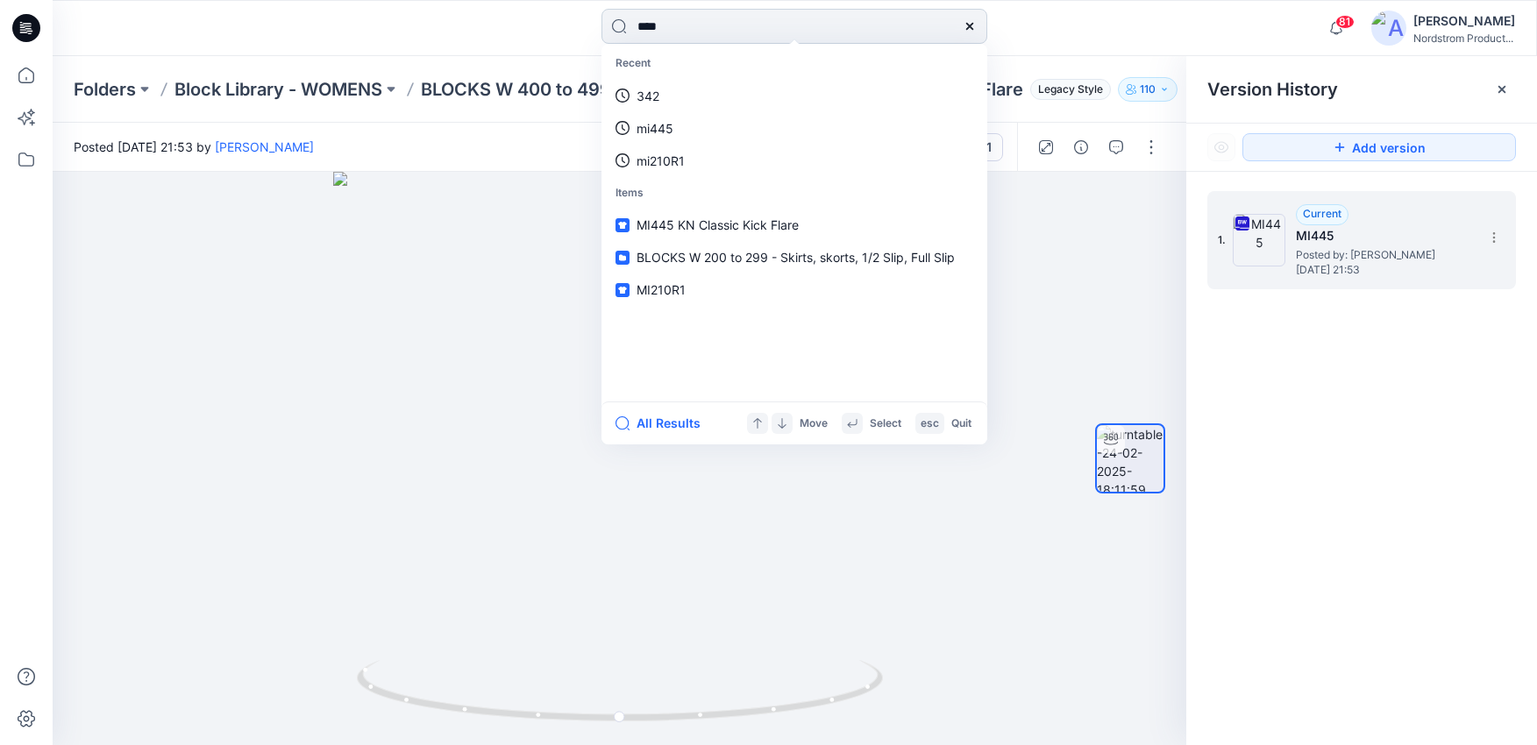
type input "*****"
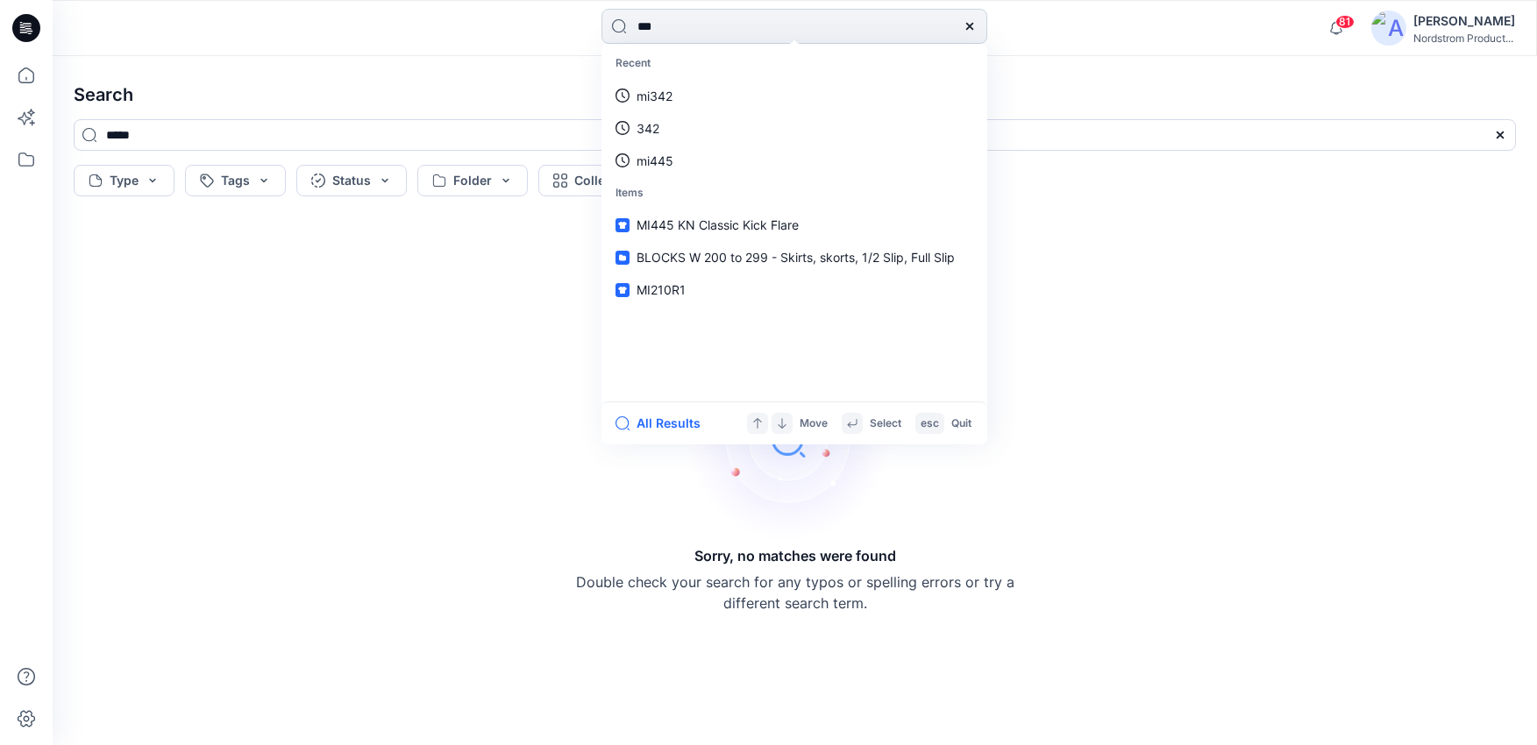
type input "****"
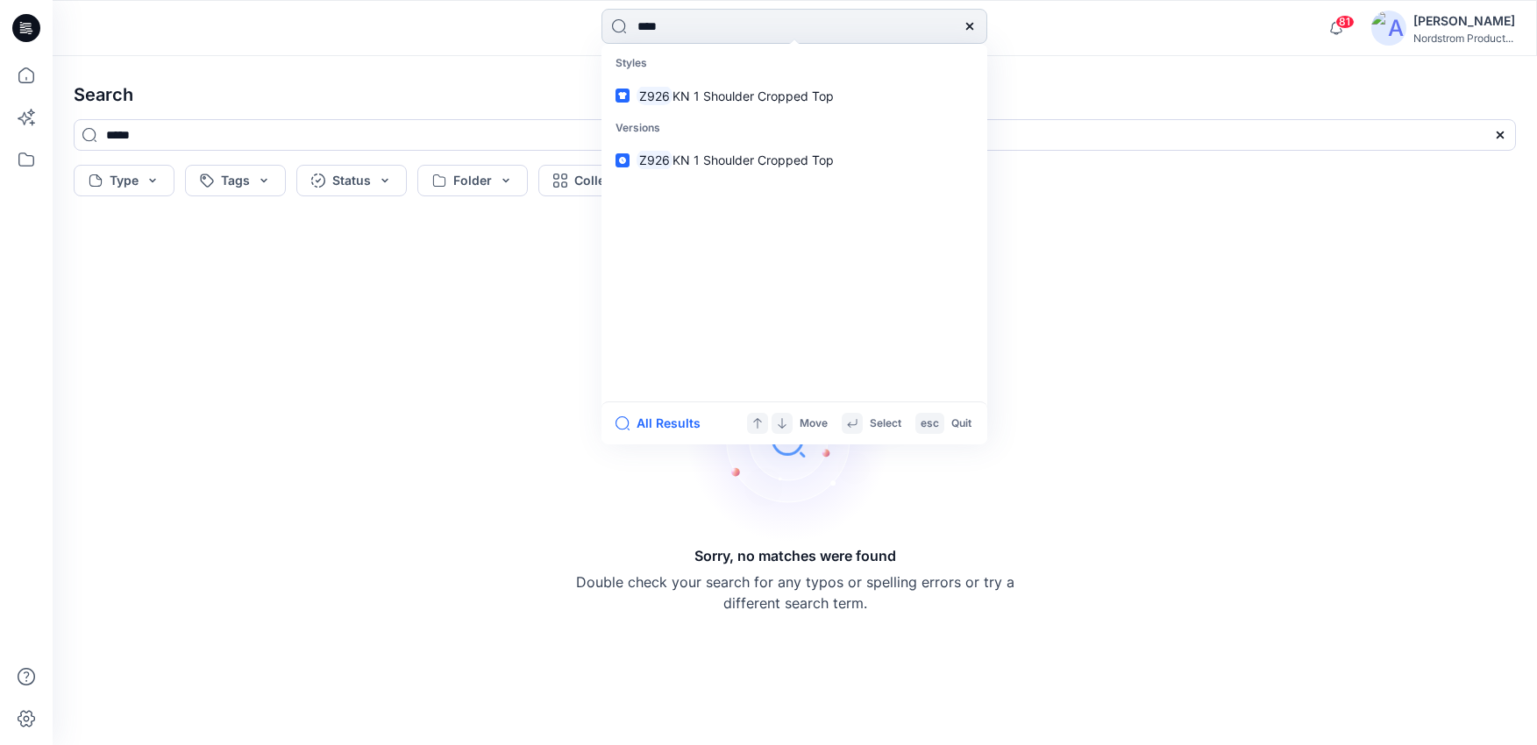
type input "****"
